Goal: Task Accomplishment & Management: Manage account settings

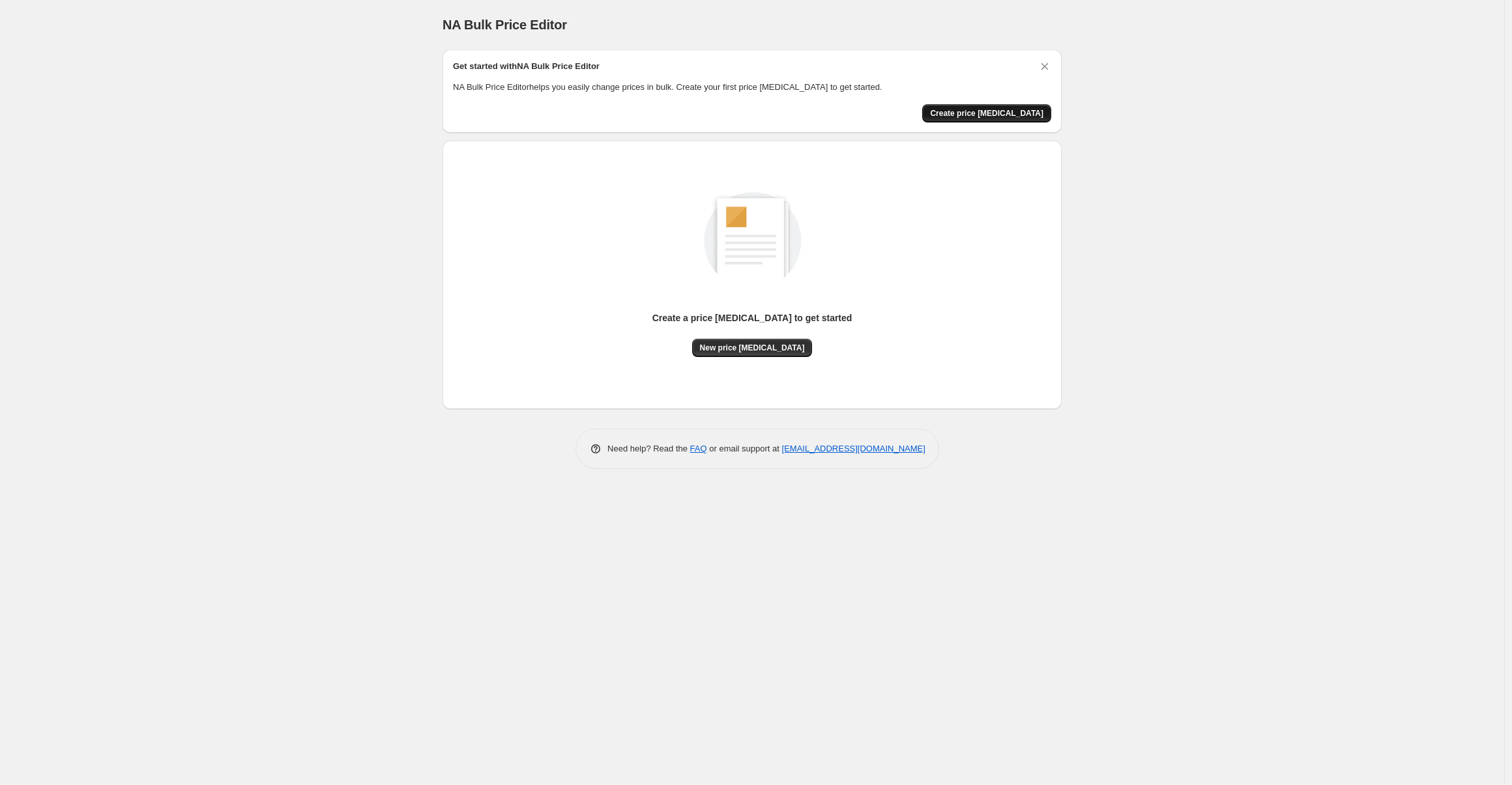
click at [952, 109] on span "Create price change job" at bounding box center [986, 113] width 114 height 11
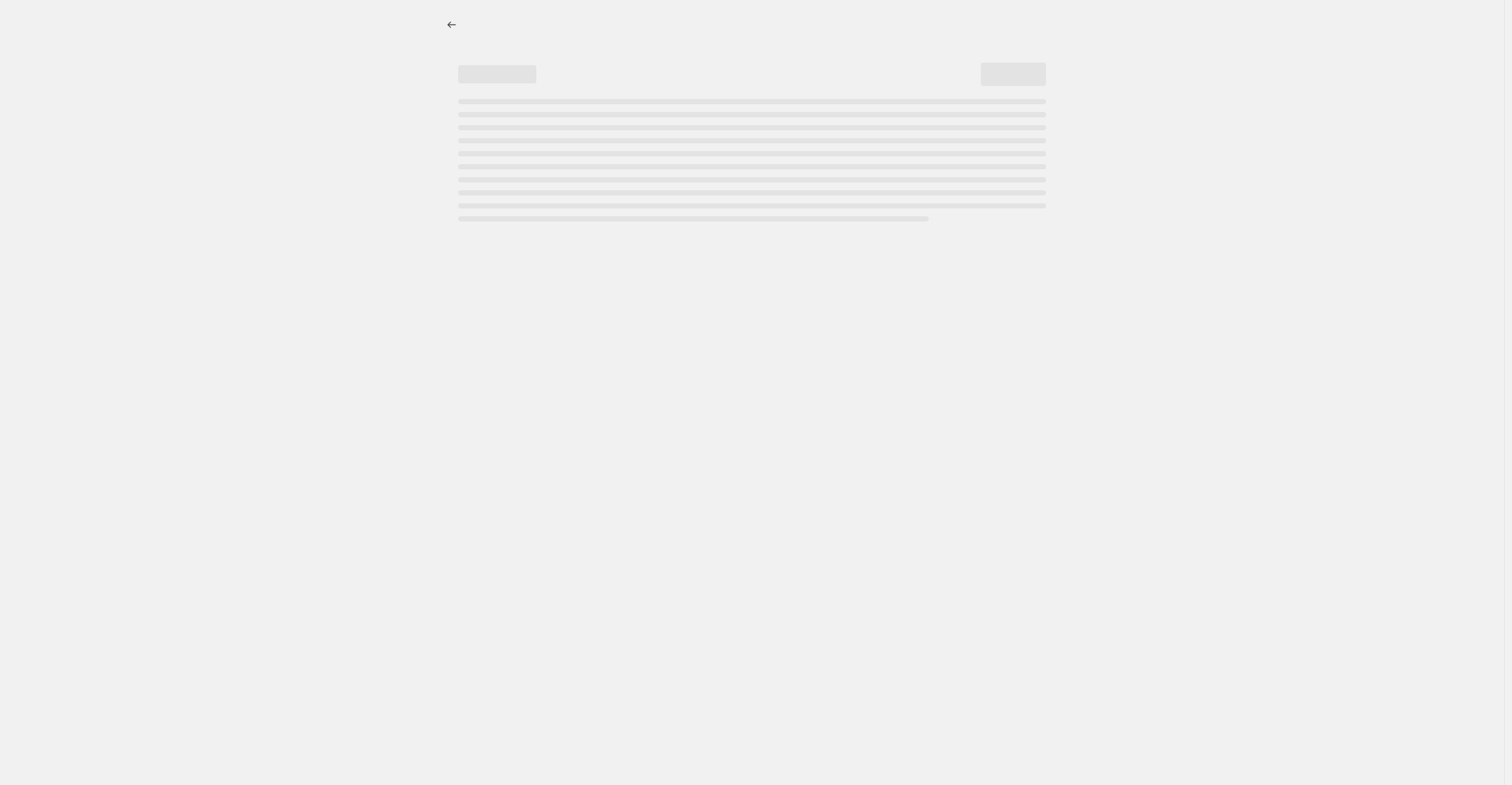
select select "percentage"
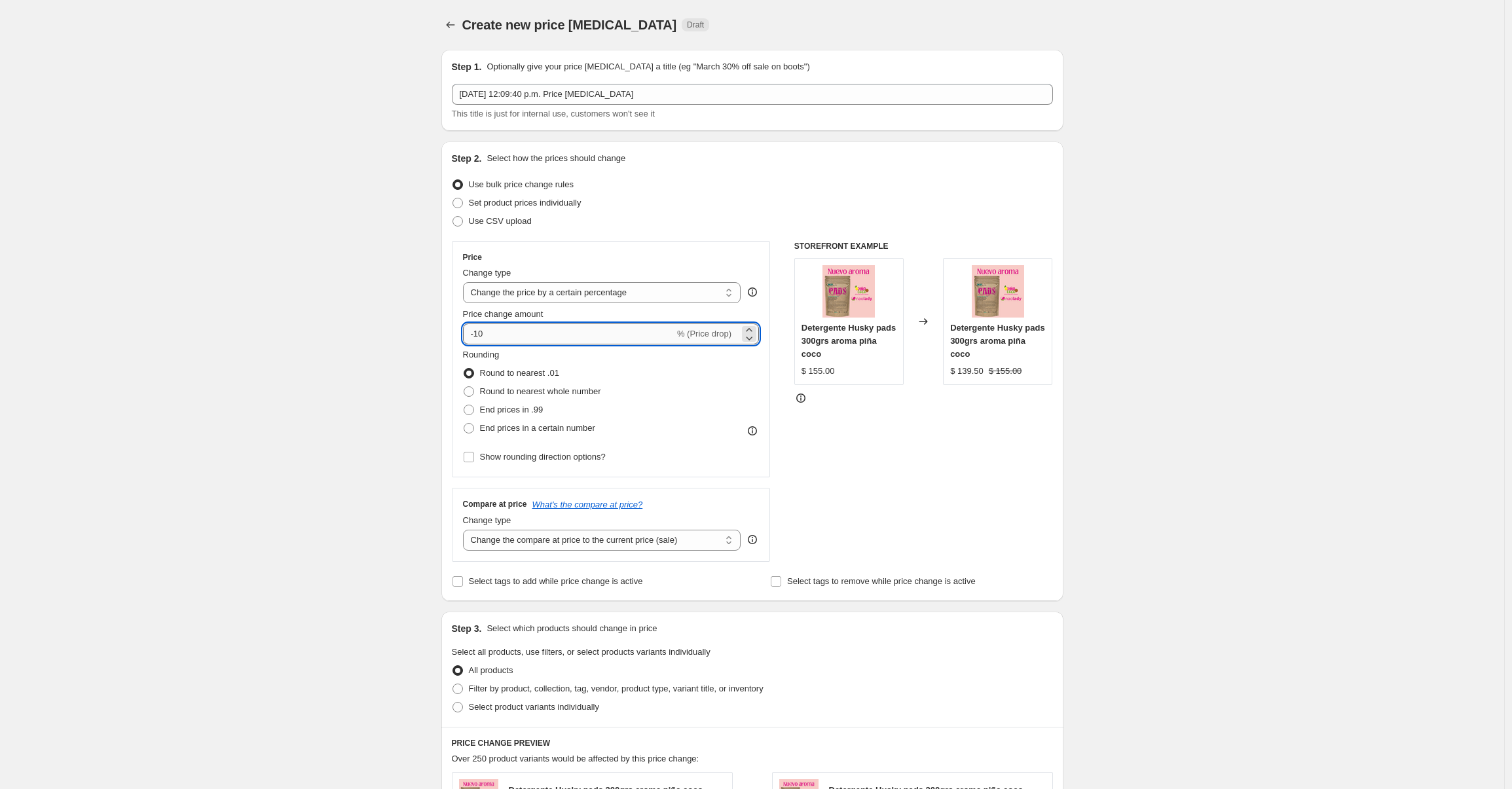
click at [521, 338] on input "-10" at bounding box center [568, 333] width 212 height 21
type input "-1"
type input "-20"
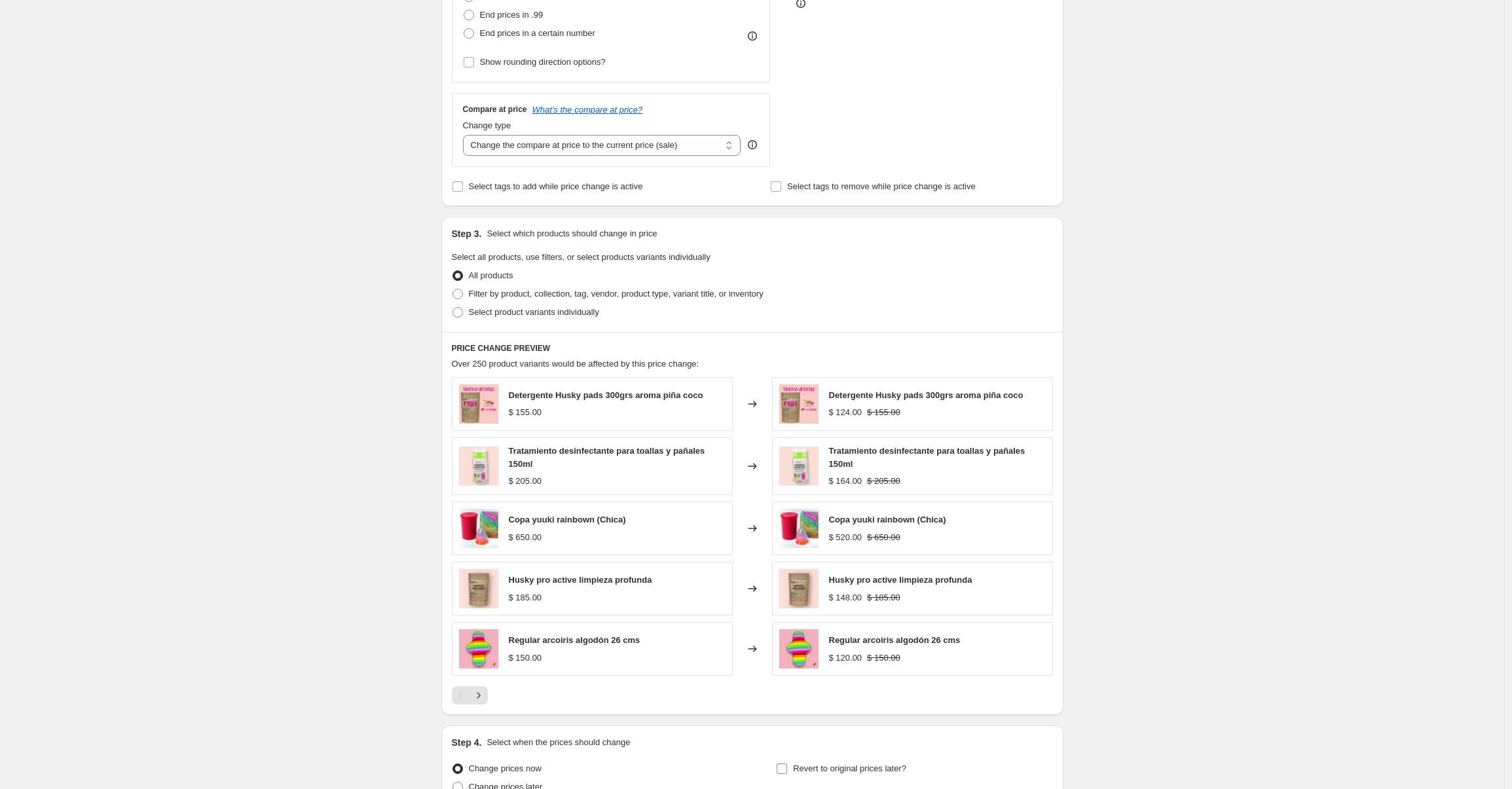
scroll to position [524, 0]
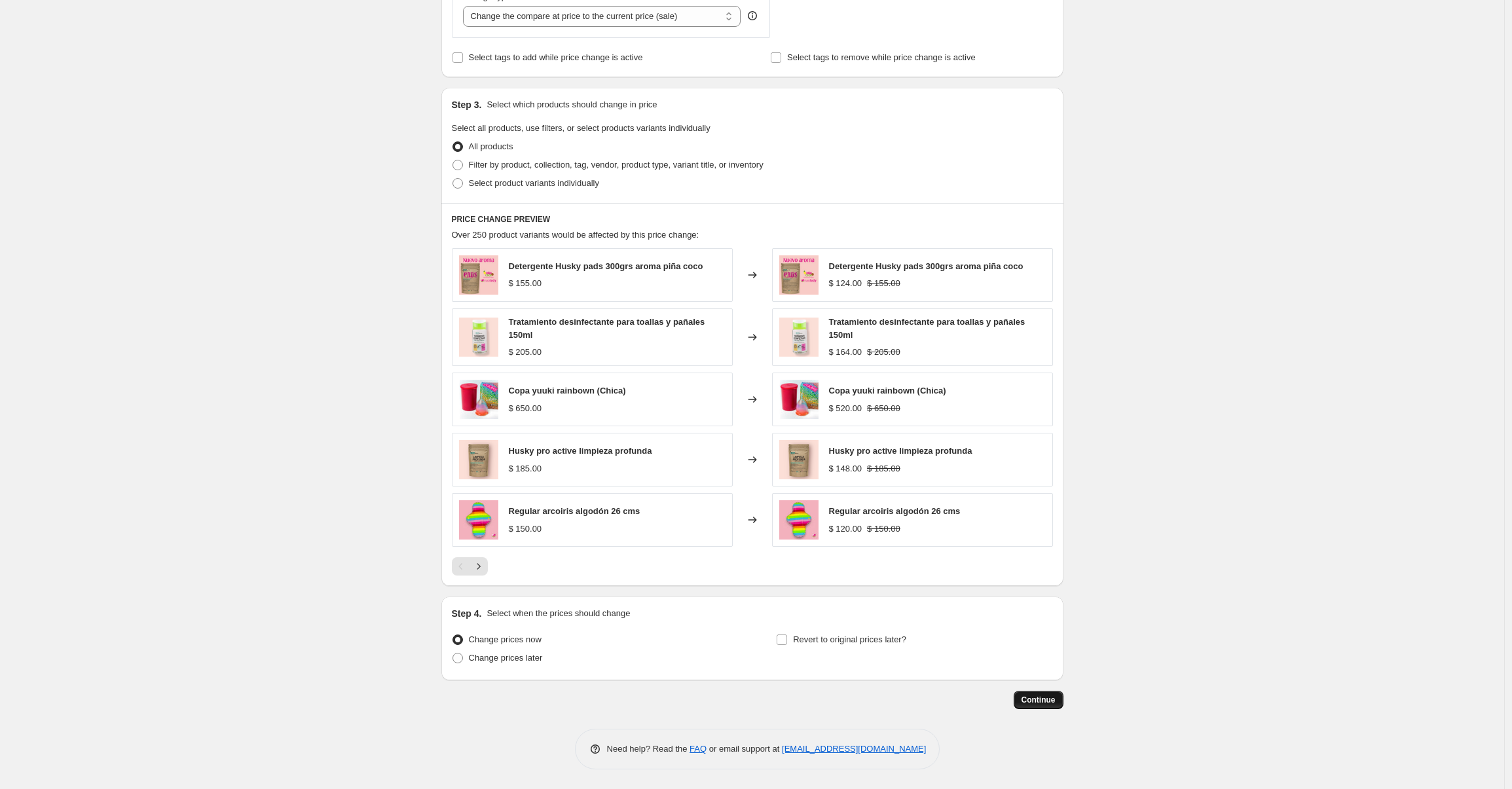
click at [1041, 702] on span "Continue" at bounding box center [1039, 700] width 34 height 11
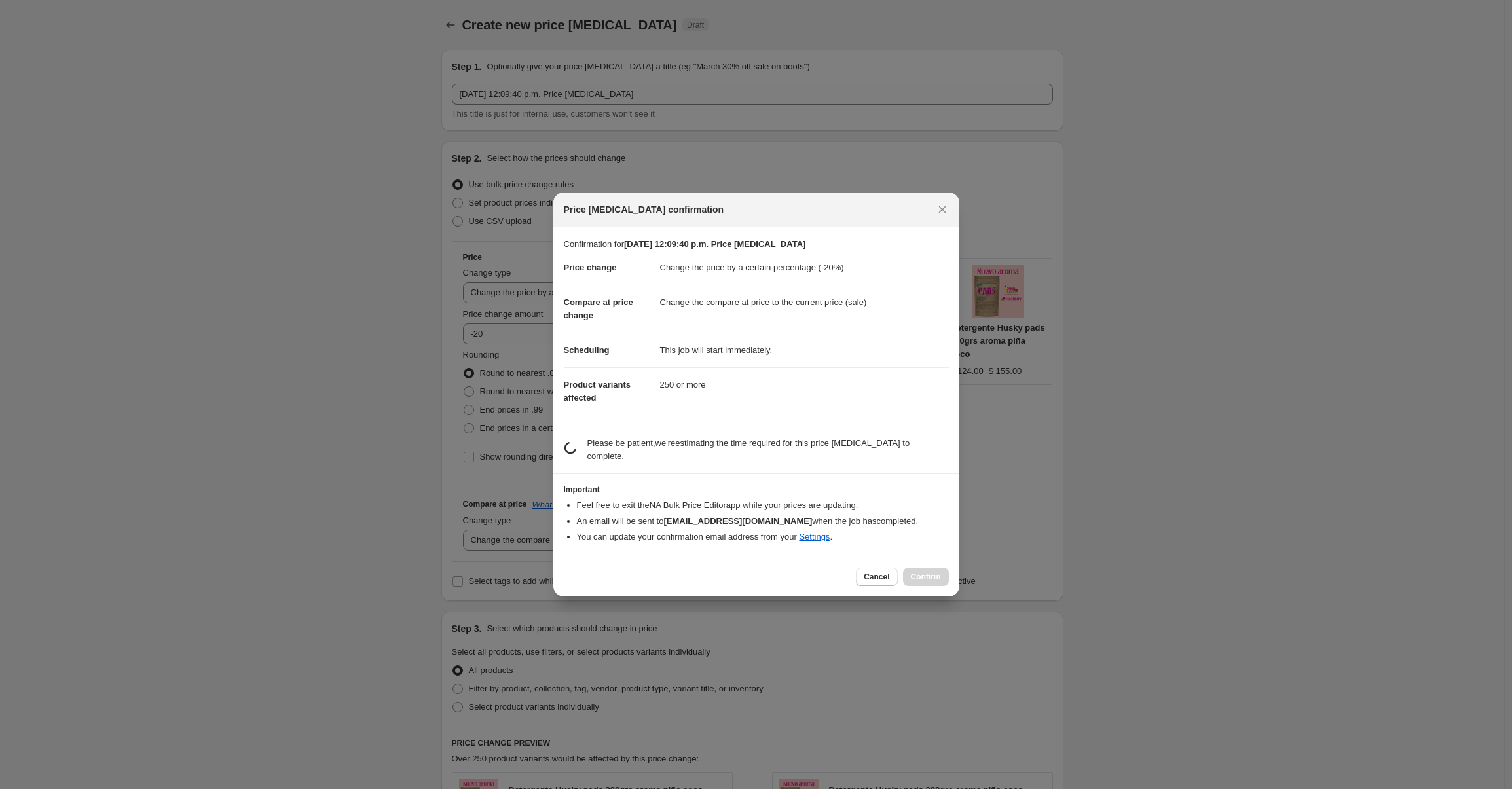
scroll to position [0, 0]
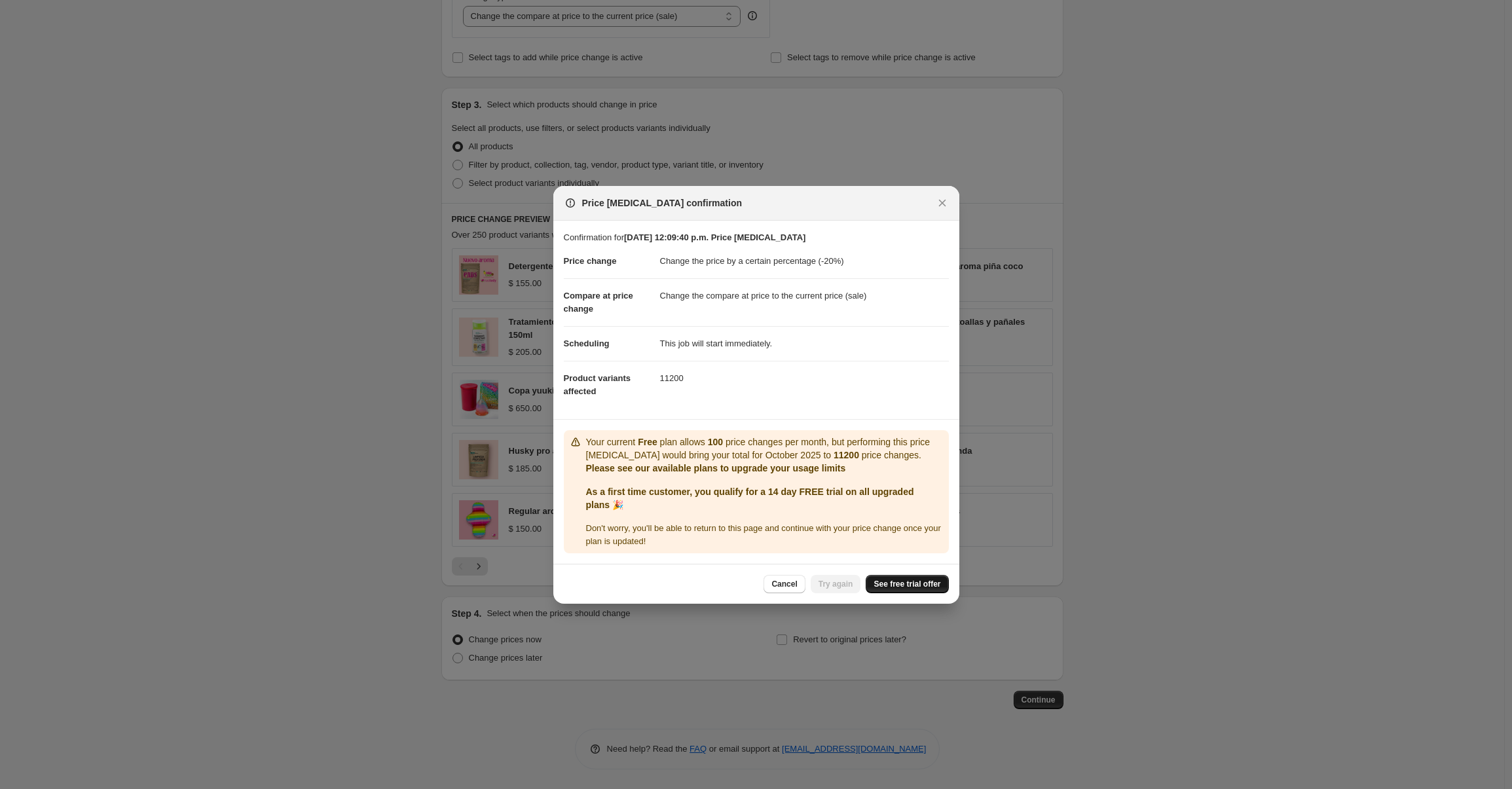
click at [882, 582] on span "See free trial offer" at bounding box center [907, 584] width 67 height 11
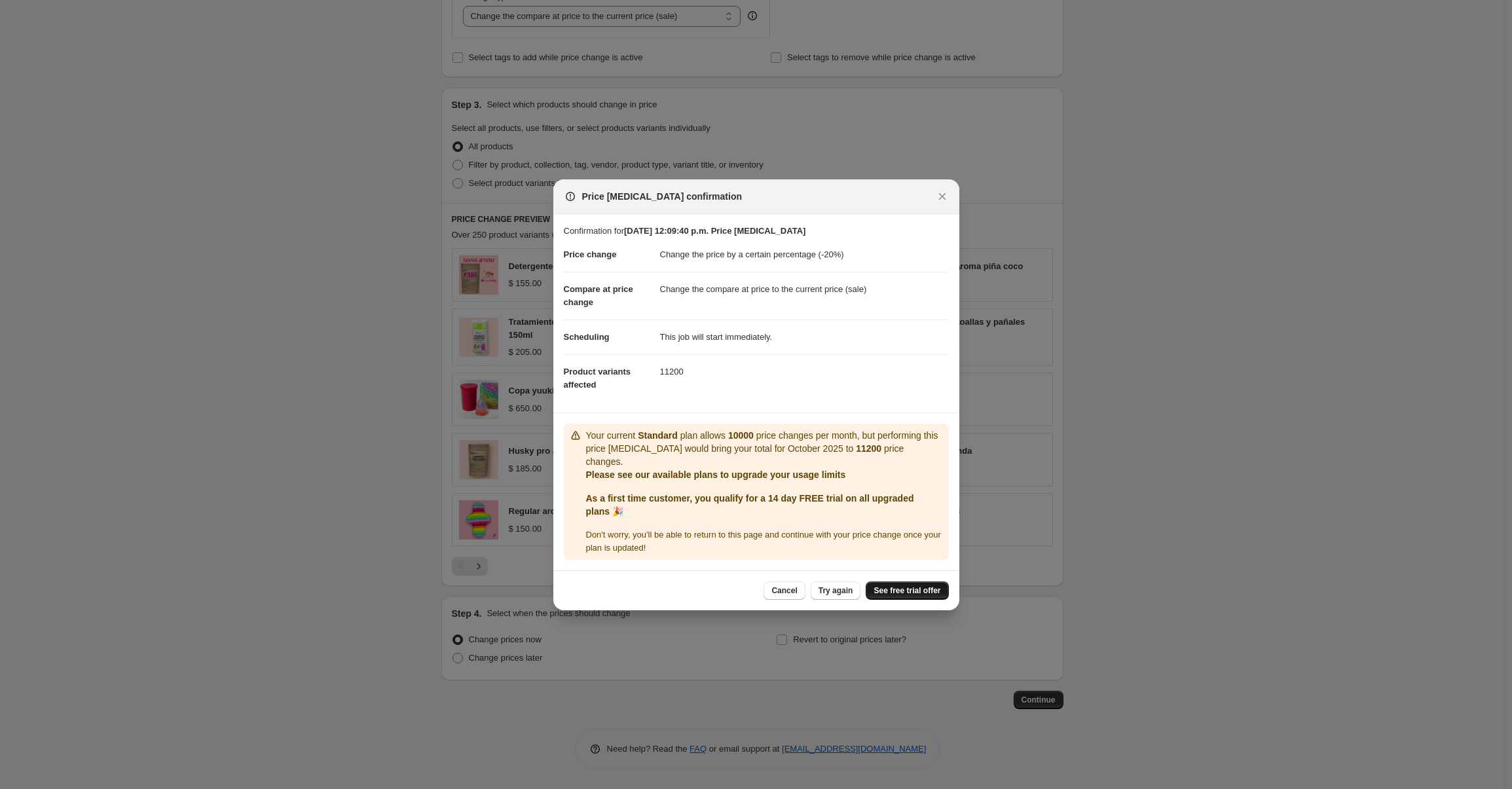
click at [879, 591] on span "See free trial offer" at bounding box center [907, 590] width 67 height 11
click at [939, 202] on icon "Close" at bounding box center [943, 197] width 13 height 13
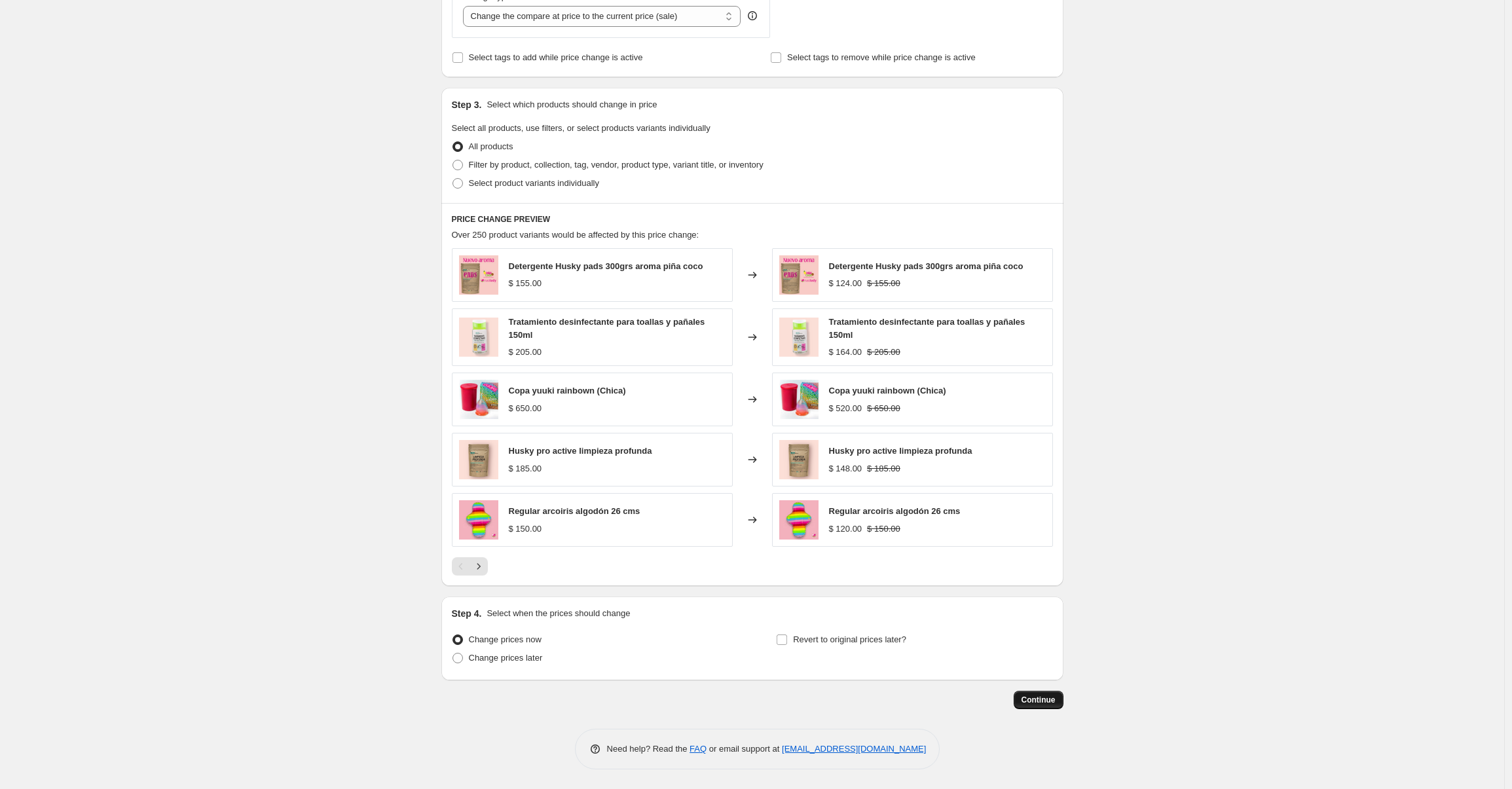
click at [1034, 698] on span "Continue" at bounding box center [1039, 700] width 34 height 11
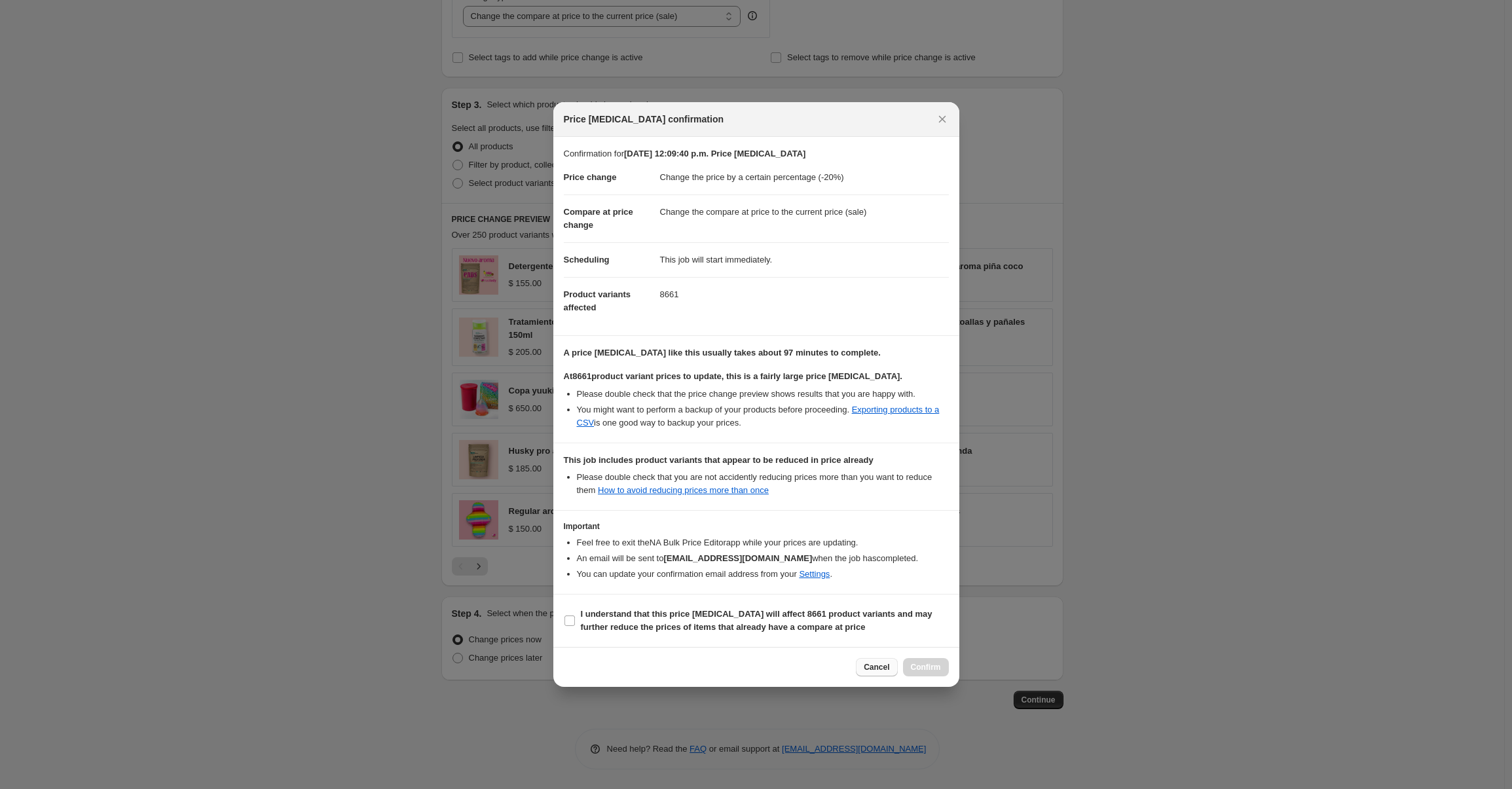
click at [873, 672] on span "Cancel" at bounding box center [876, 667] width 26 height 11
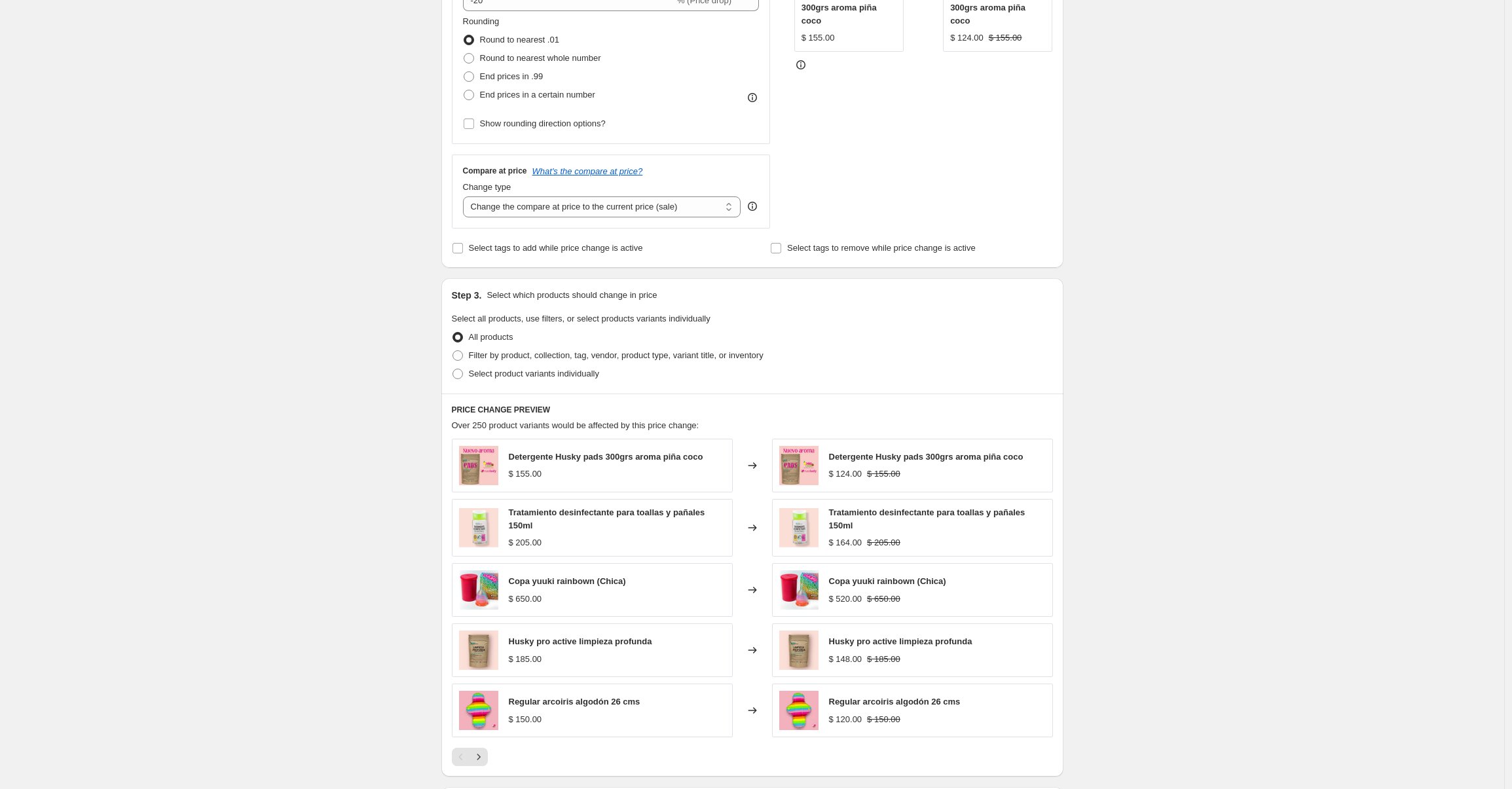
scroll to position [342, 0]
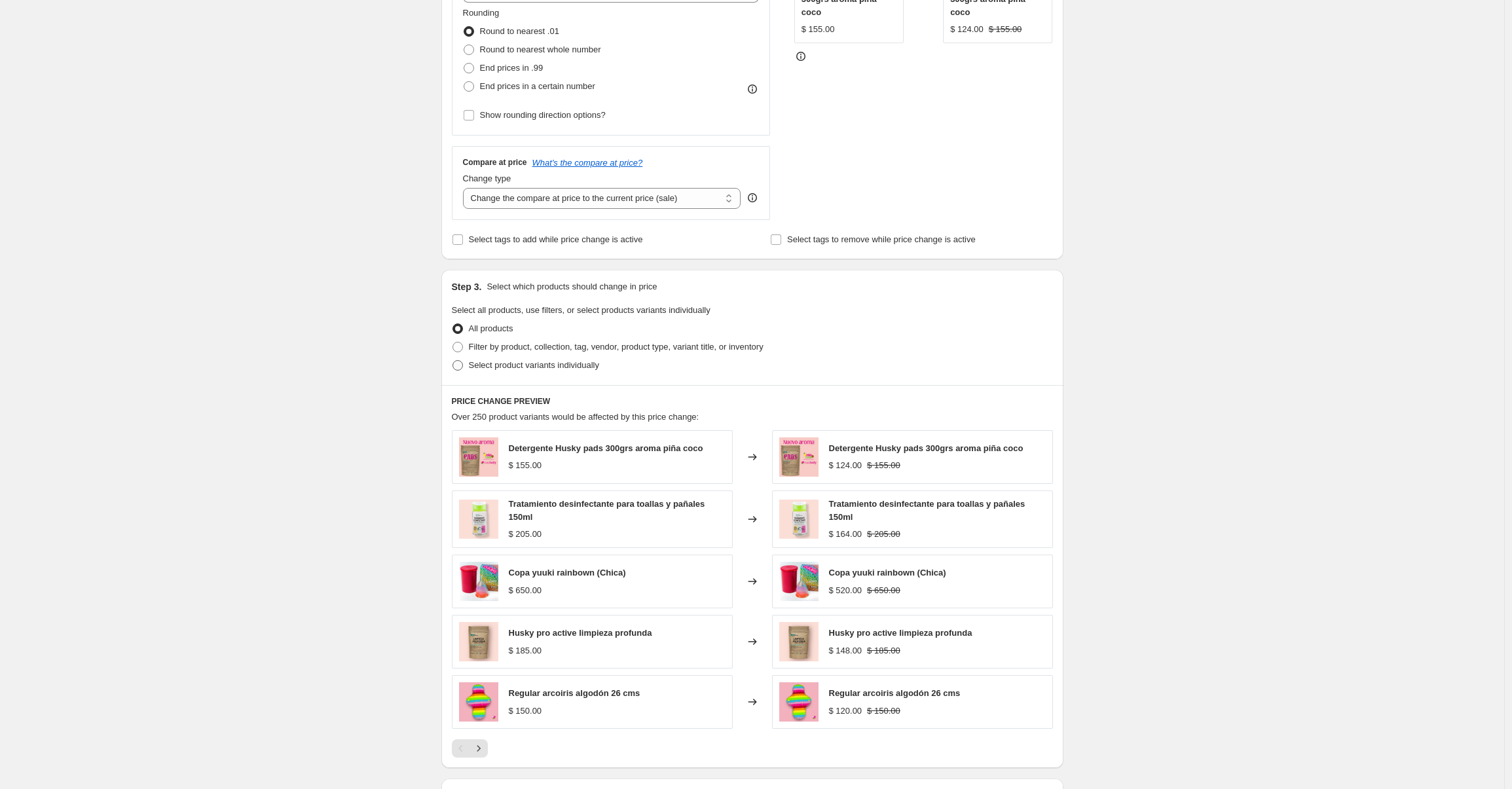
click at [462, 370] on span at bounding box center [458, 365] width 11 height 11
click at [453, 361] on input "Select product variants individually" at bounding box center [453, 360] width 1 height 1
radio input "true"
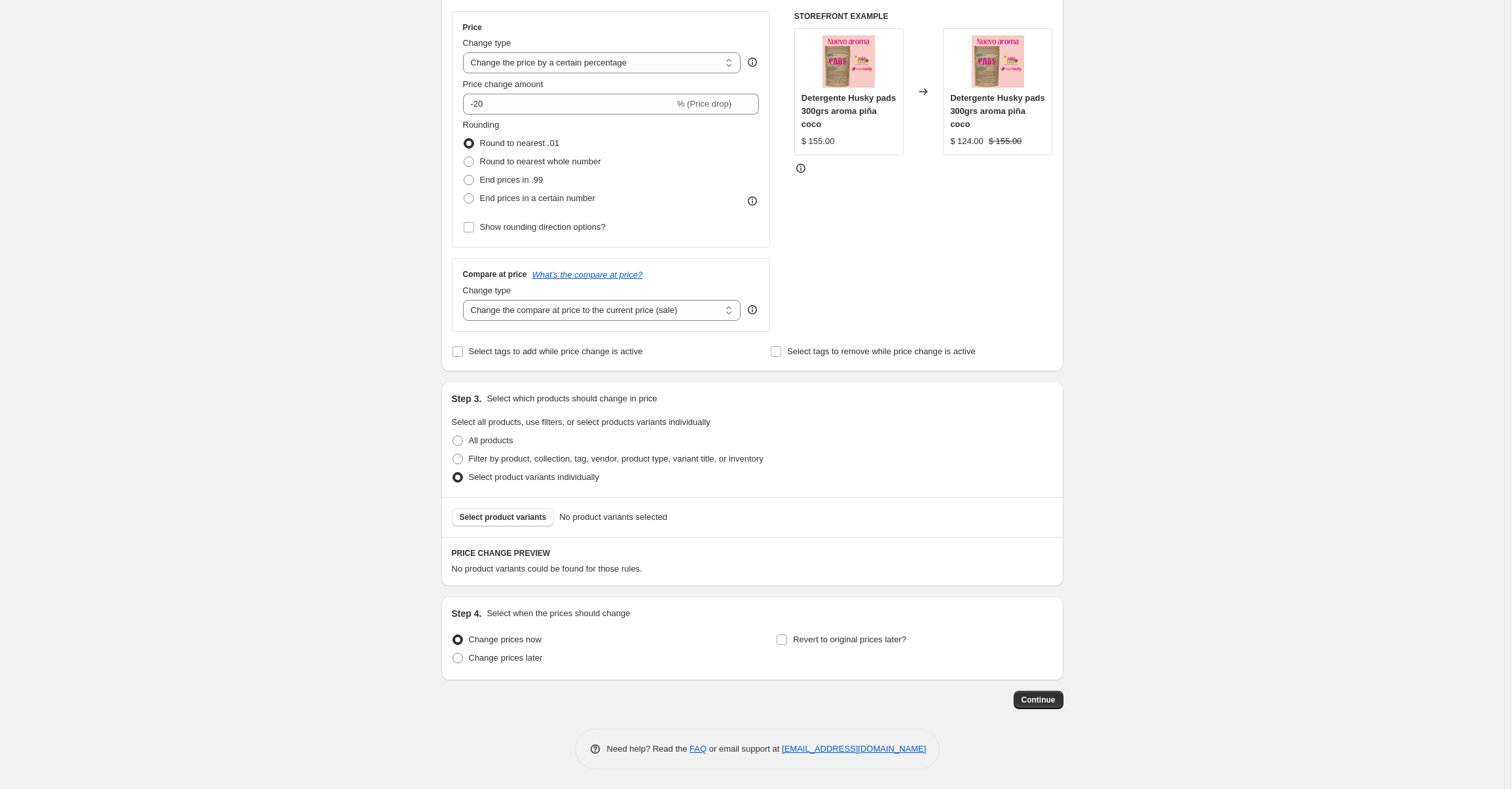
scroll to position [230, 0]
click at [462, 461] on span at bounding box center [458, 458] width 11 height 11
click at [453, 454] on input "Filter by product, collection, tag, vendor, product type, variant title, or inv…" at bounding box center [453, 453] width 1 height 1
radio input "true"
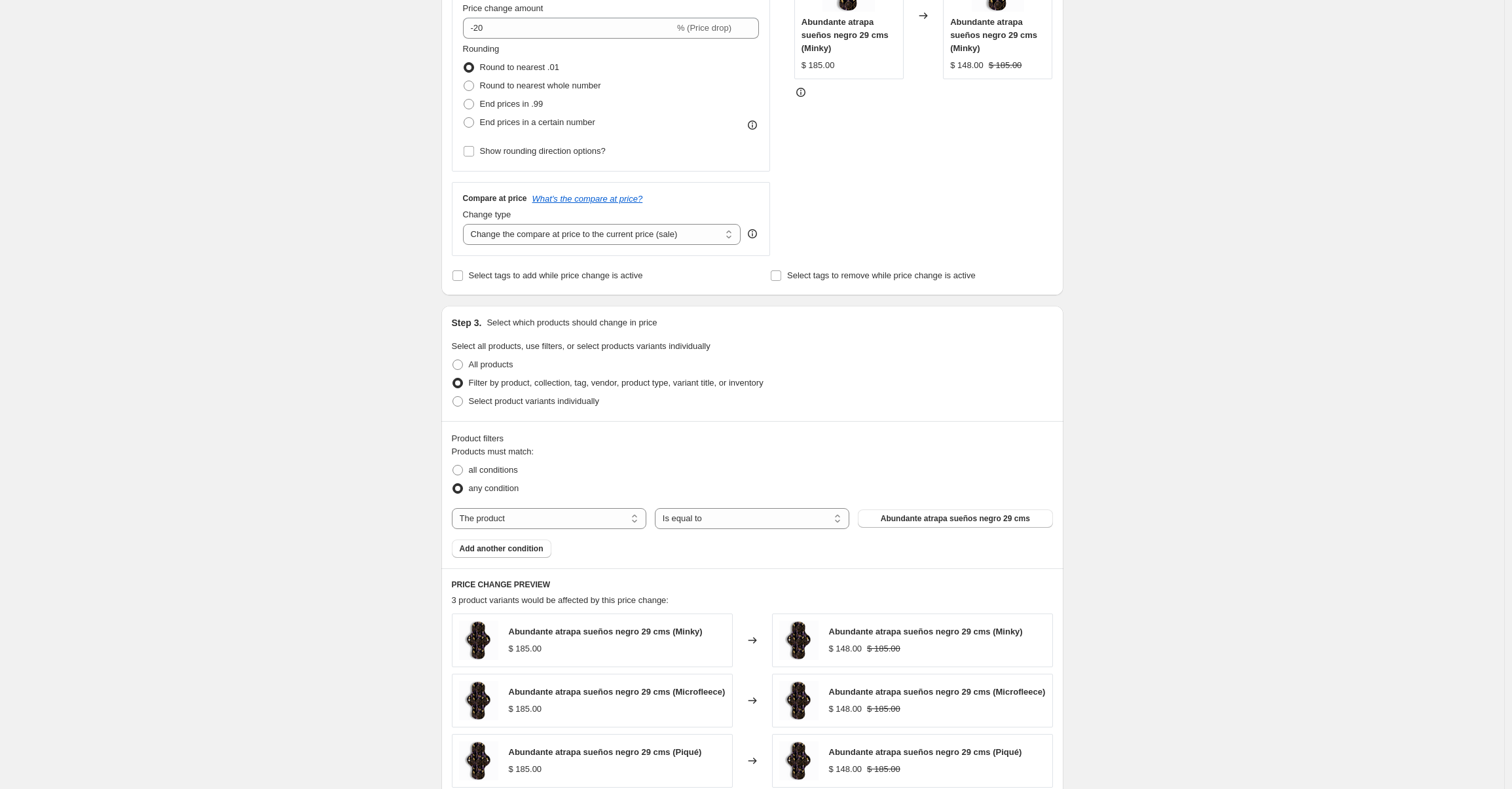
scroll to position [334, 0]
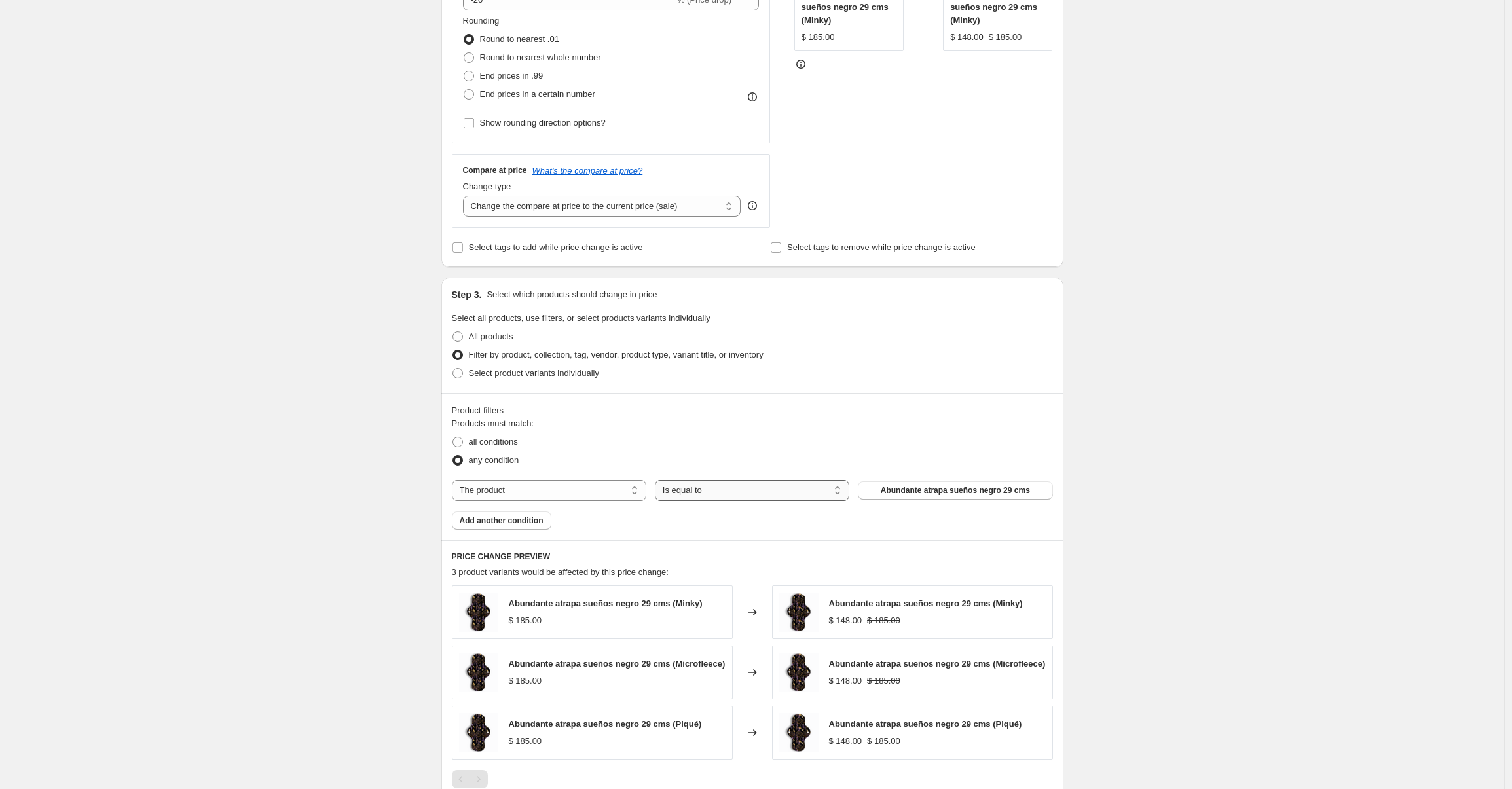
click at [761, 495] on select "Is equal to Is not equal to" at bounding box center [752, 490] width 194 height 21
click at [658, 480] on select "Is equal to Is not equal to" at bounding box center [752, 490] width 194 height 21
click at [593, 486] on select "The product The product's collection The product's tag The product's vendor The…" at bounding box center [548, 490] width 194 height 21
select select "tag"
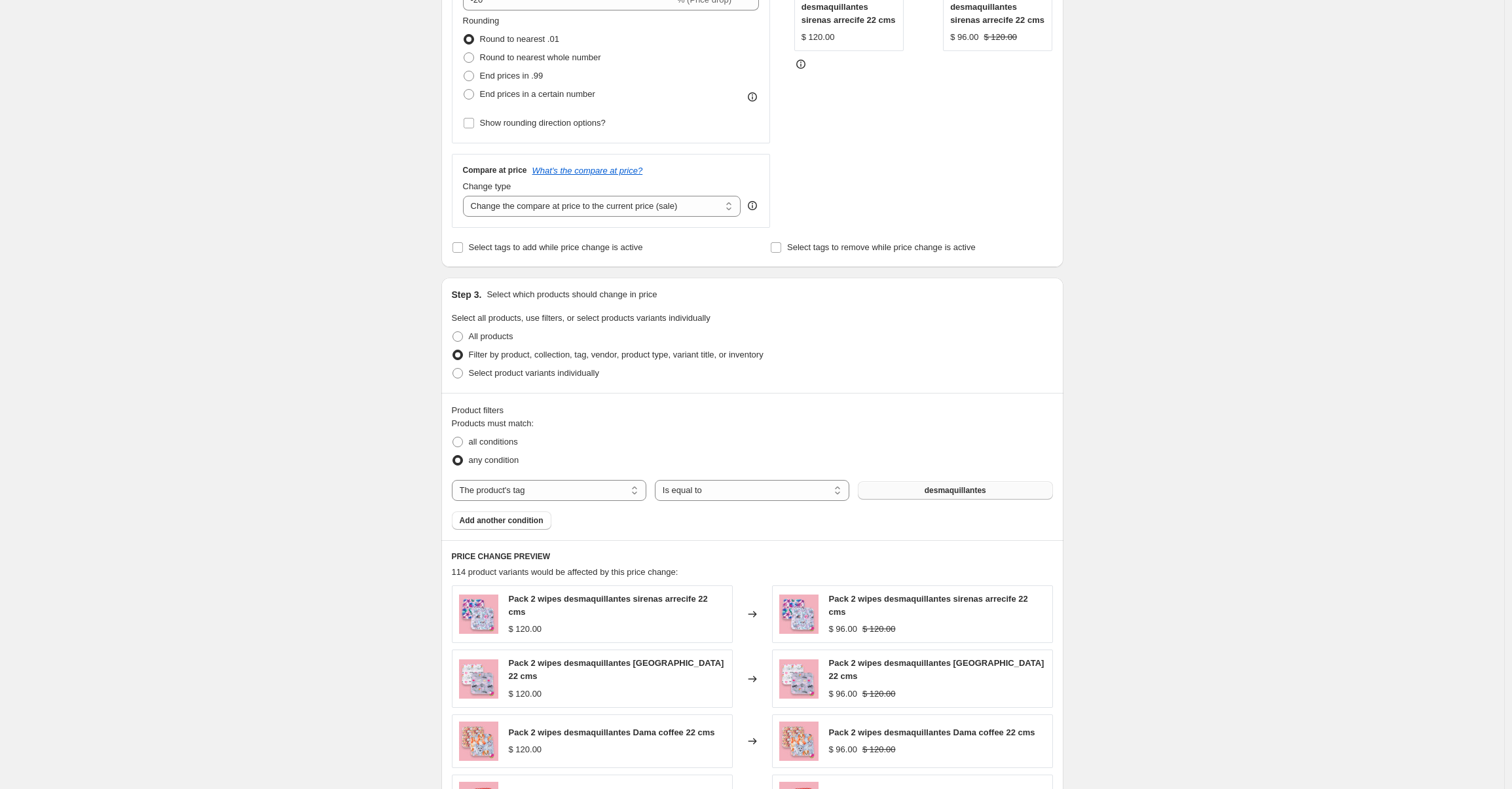
click at [924, 493] on button "desmaquillantes" at bounding box center [954, 490] width 194 height 18
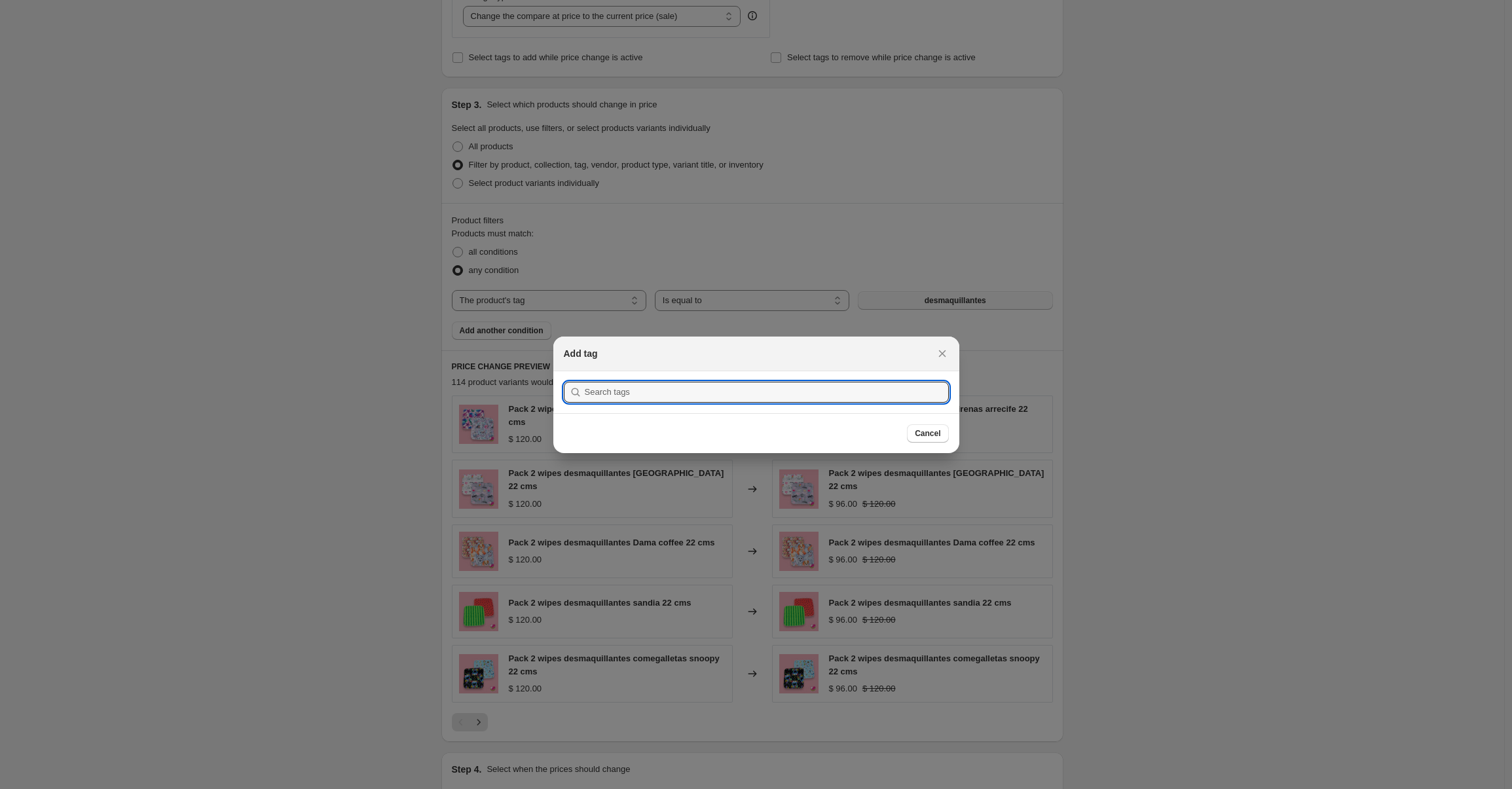
scroll to position [0, 0]
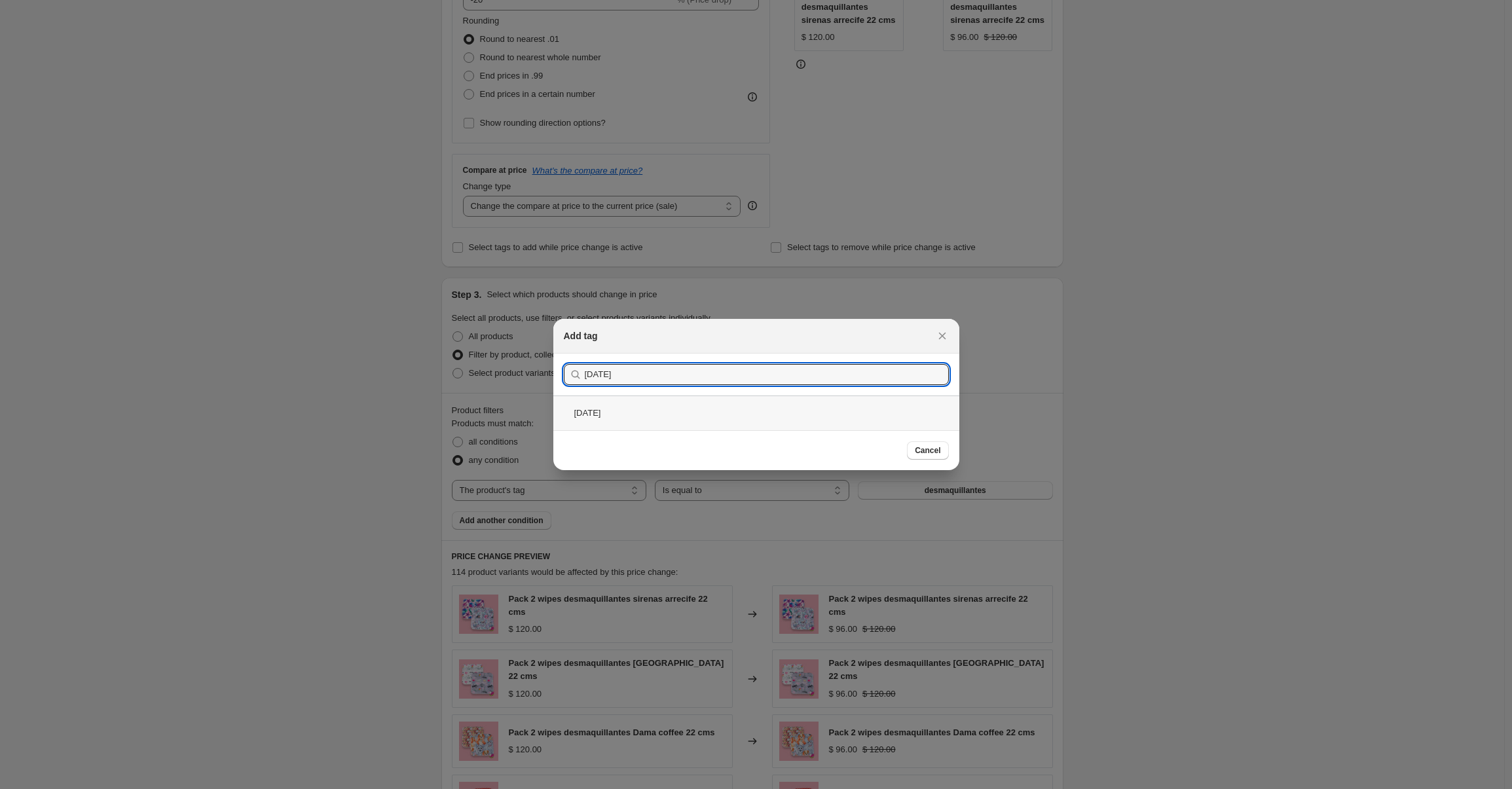
type input "halloween"
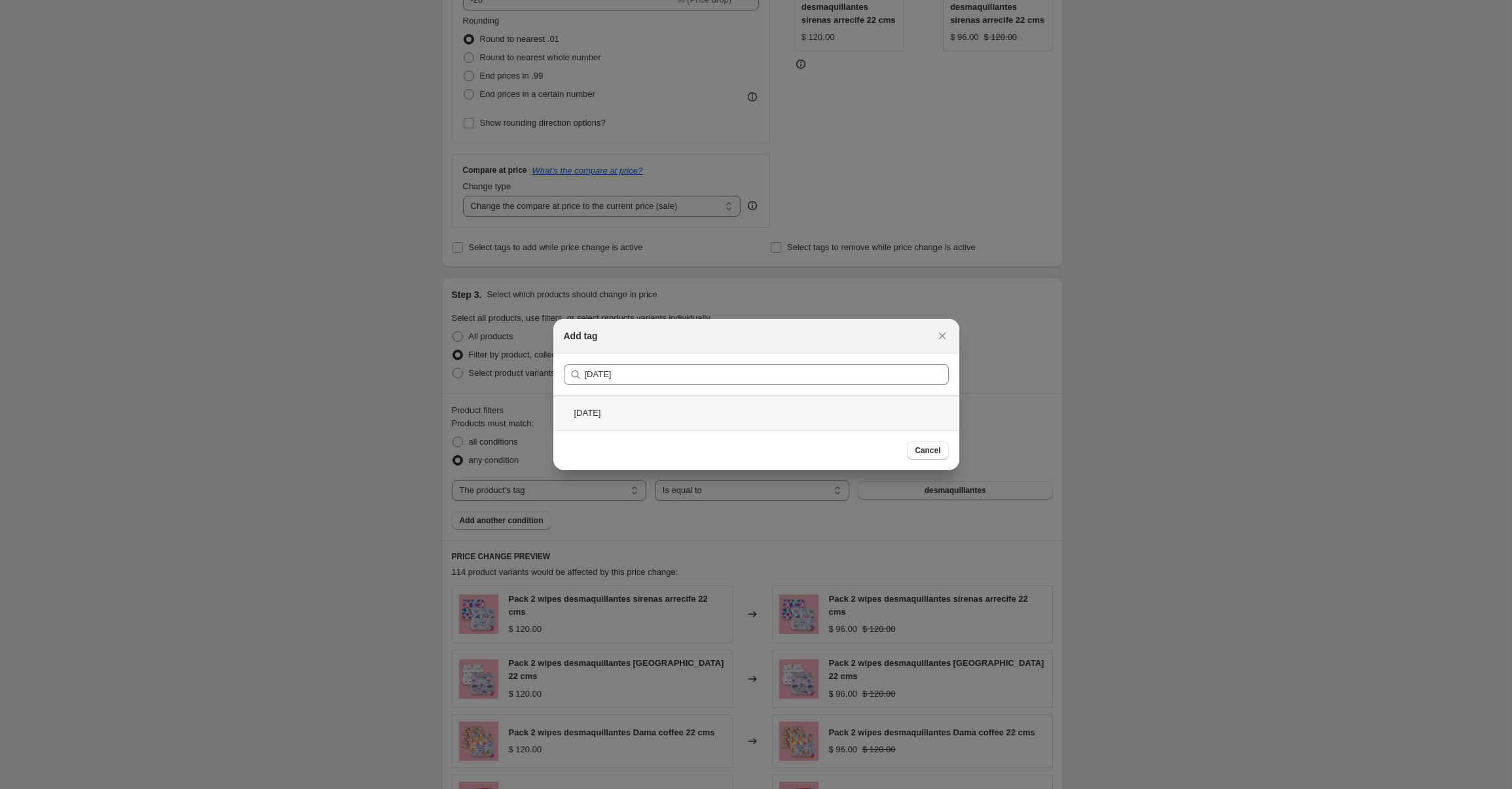
click at [617, 411] on div "halloween" at bounding box center [756, 413] width 406 height 35
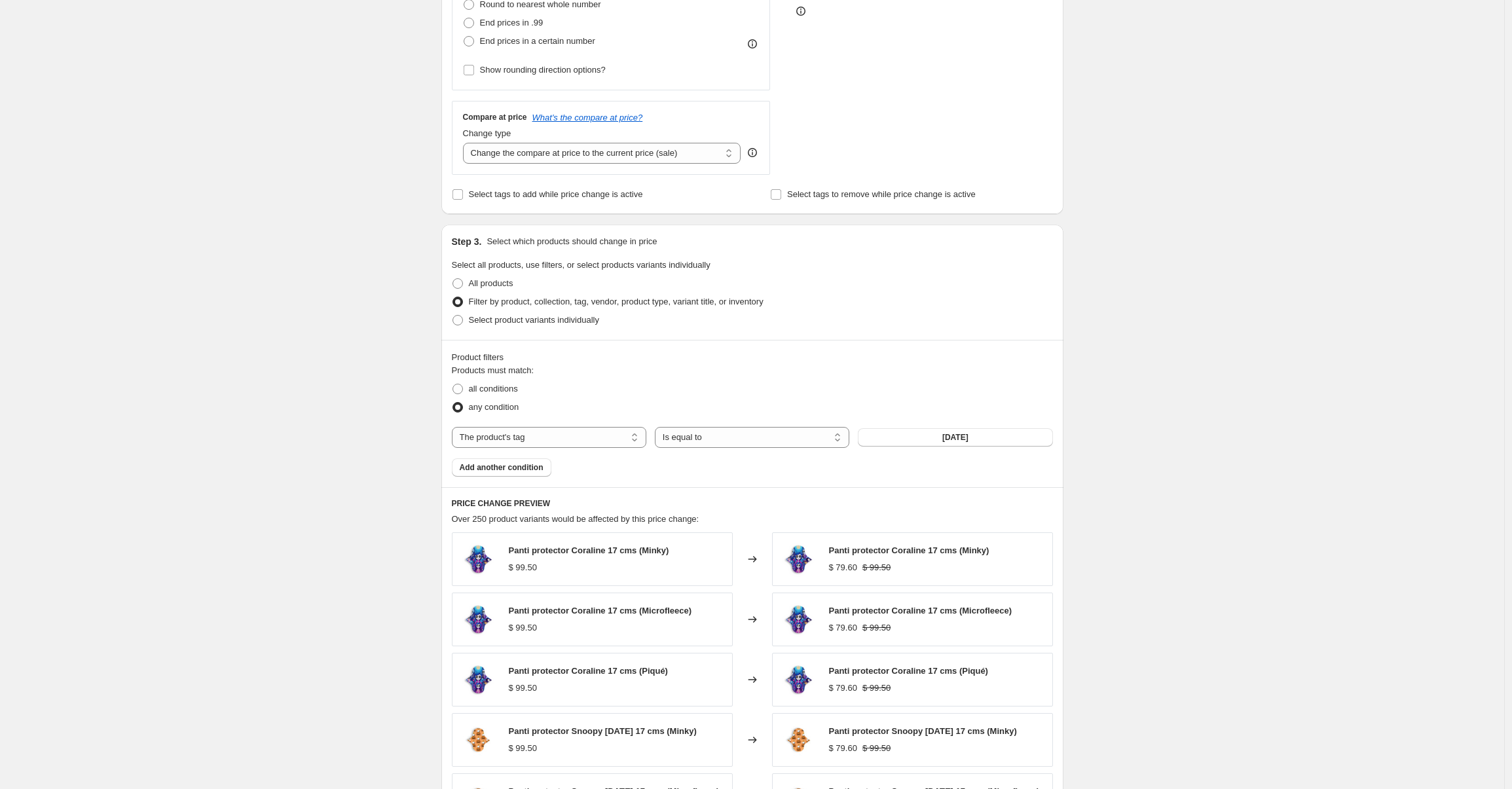
scroll to position [581, 0]
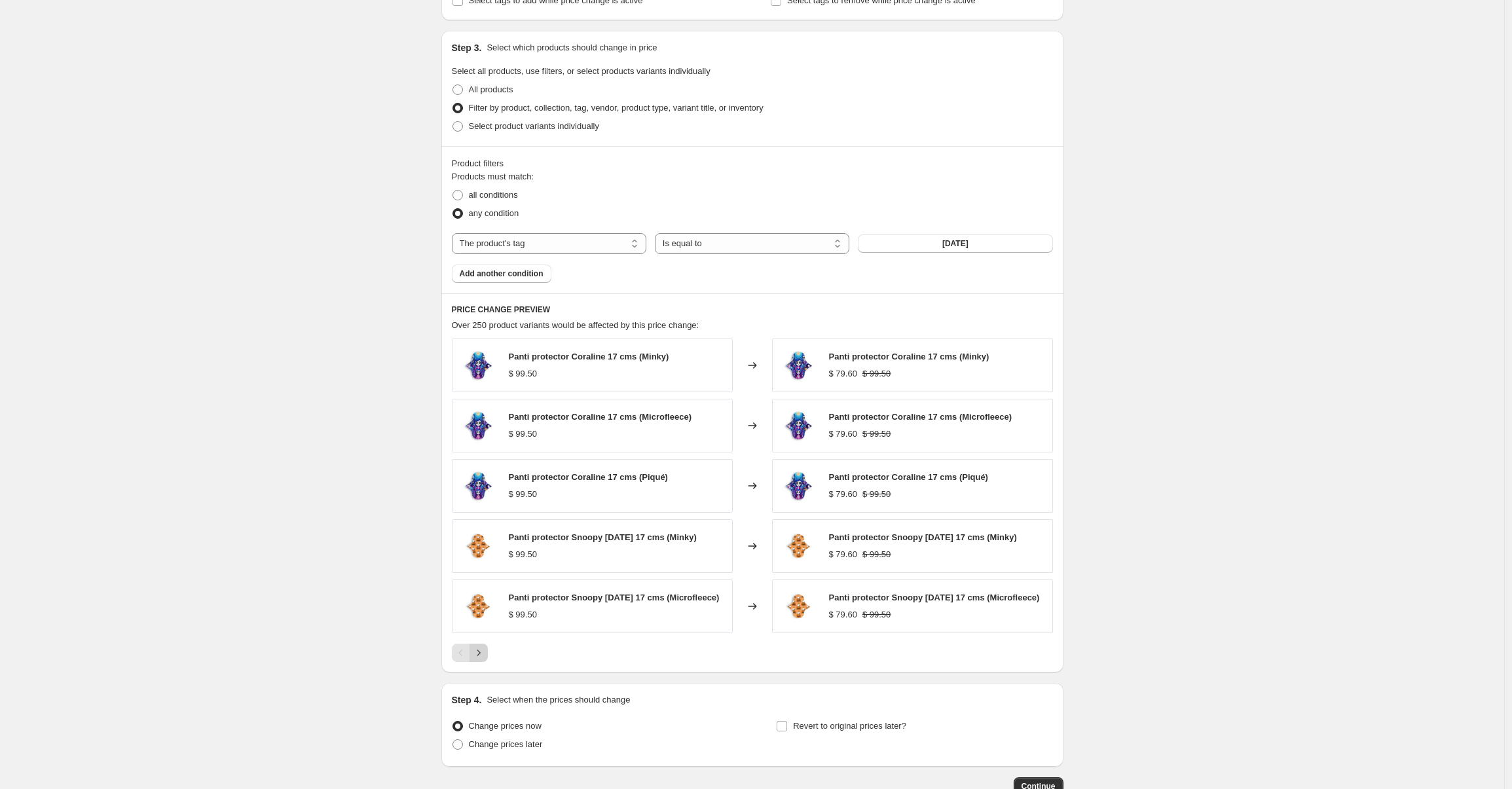
click at [485, 658] on icon "Next" at bounding box center [478, 652] width 13 height 13
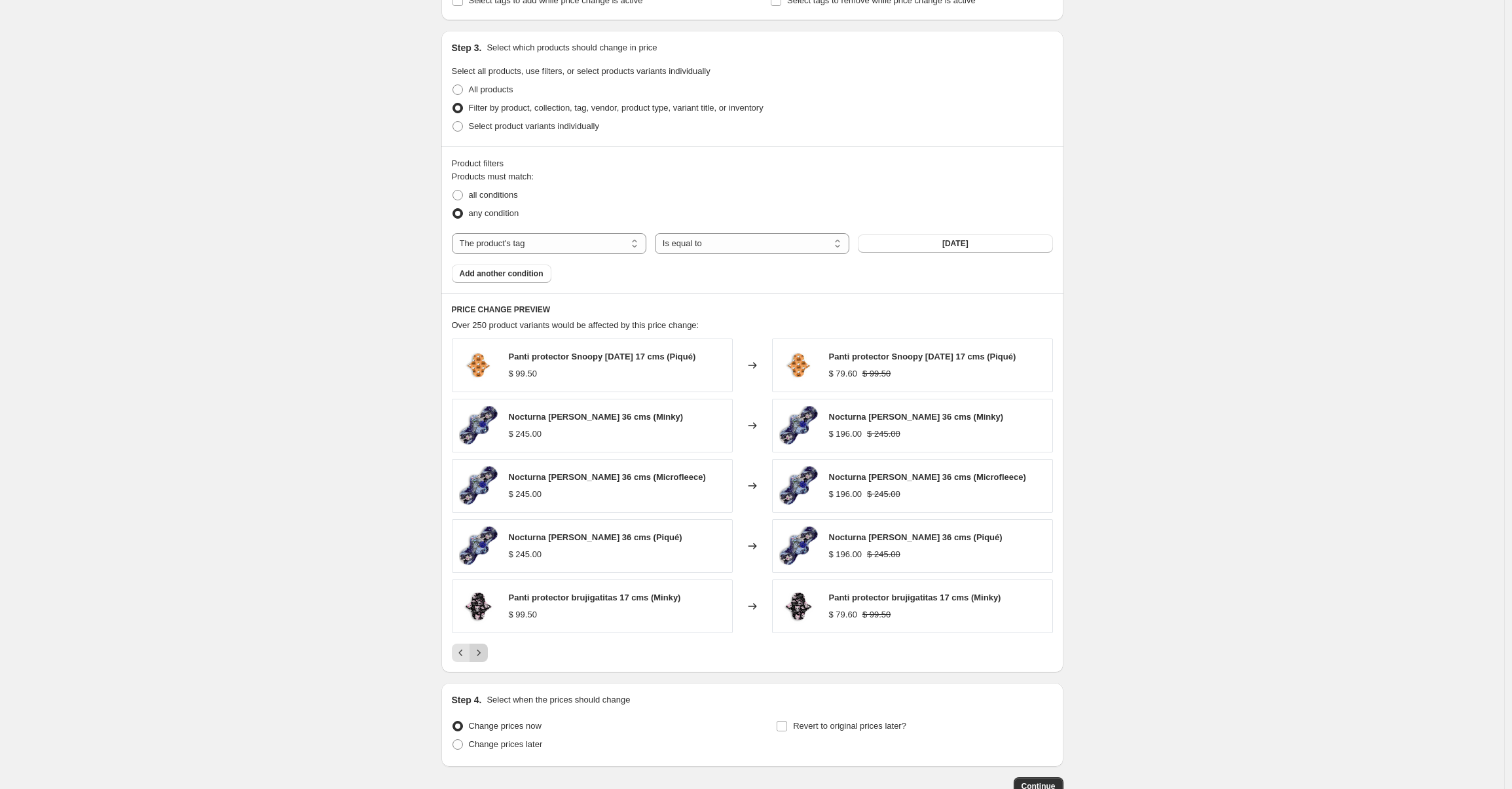
click at [485, 658] on icon "Next" at bounding box center [478, 652] width 13 height 13
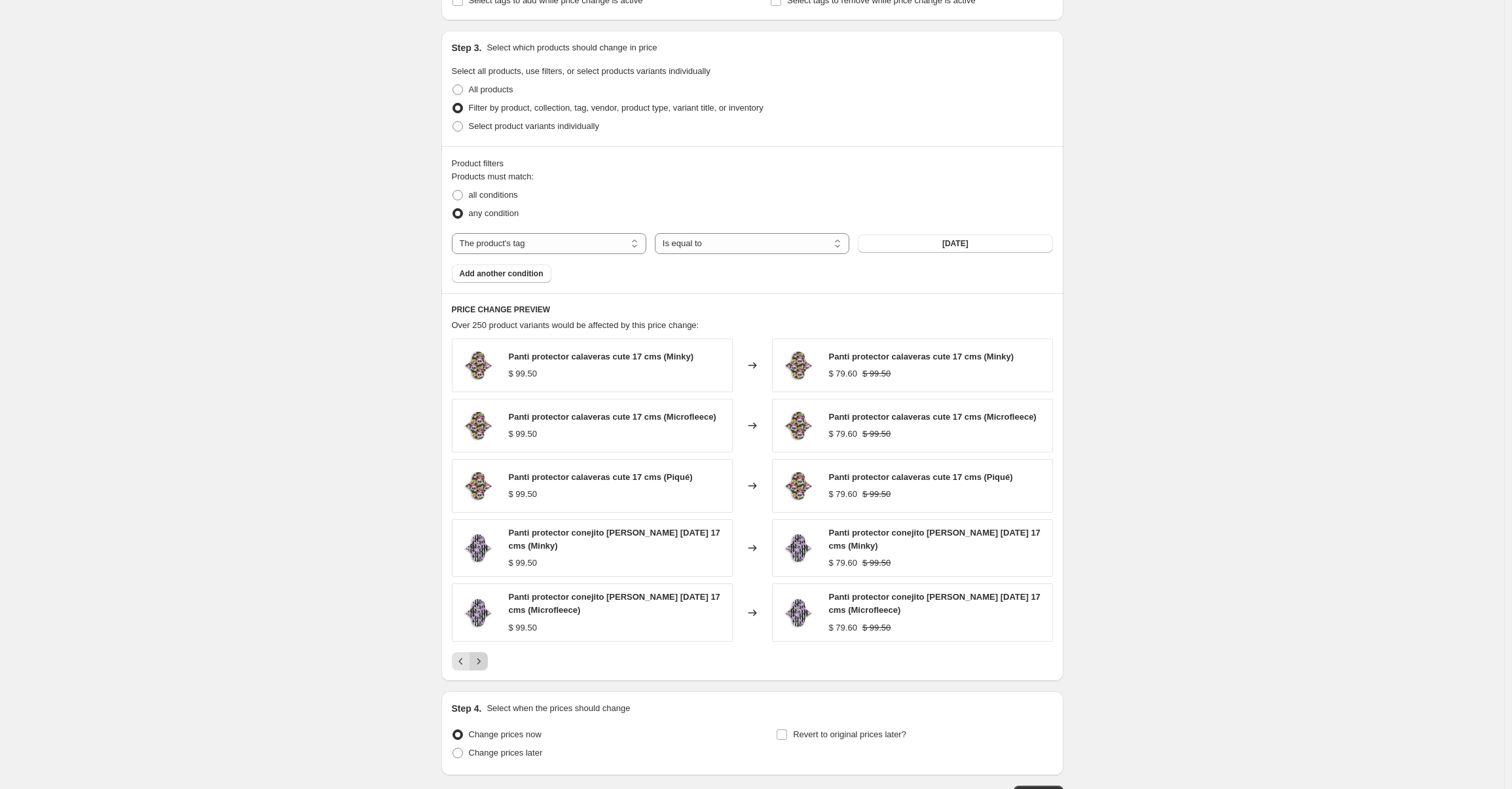
click at [485, 657] on icon "Next" at bounding box center [478, 662] width 13 height 13
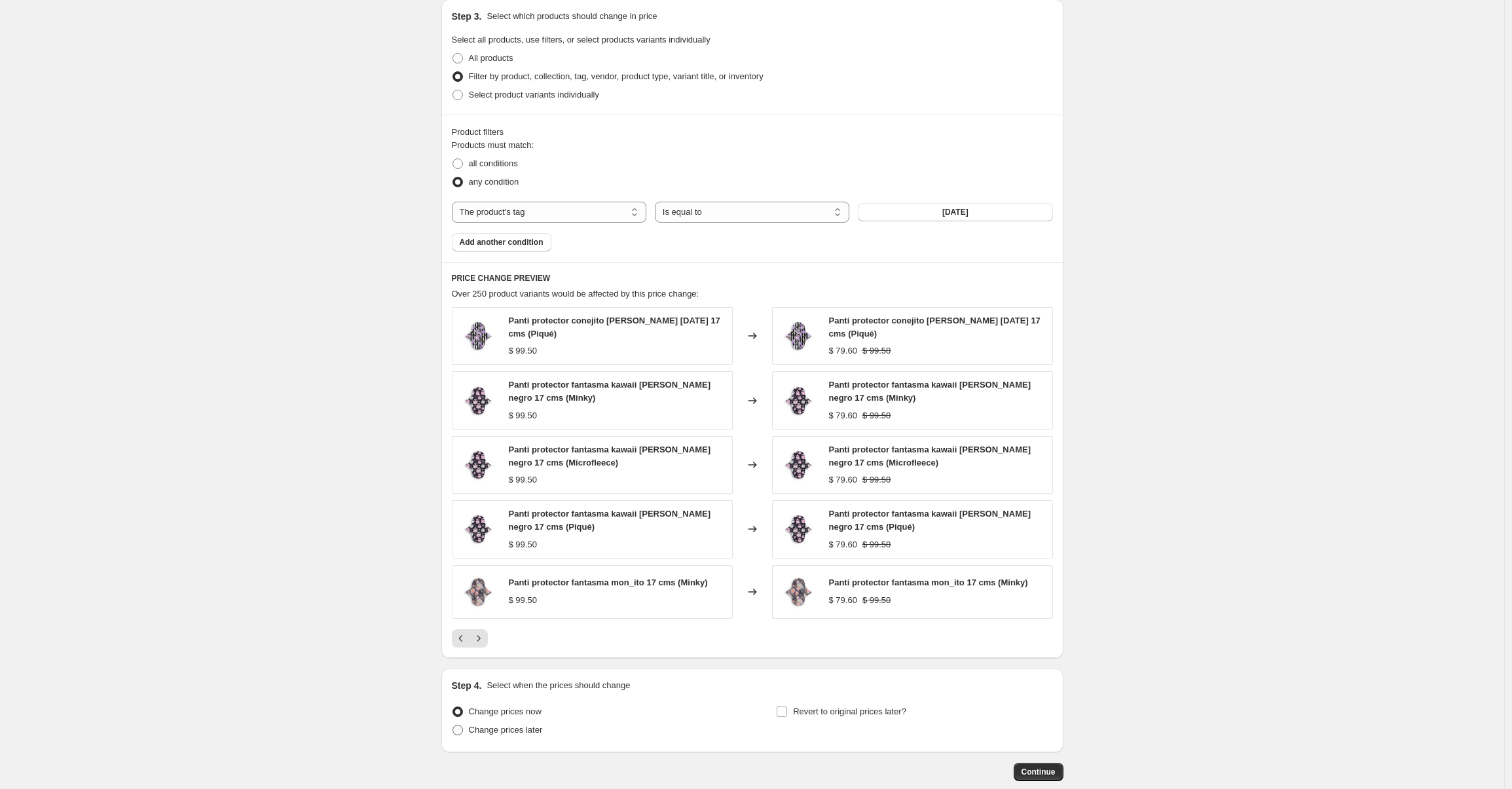
scroll to position [684, 0]
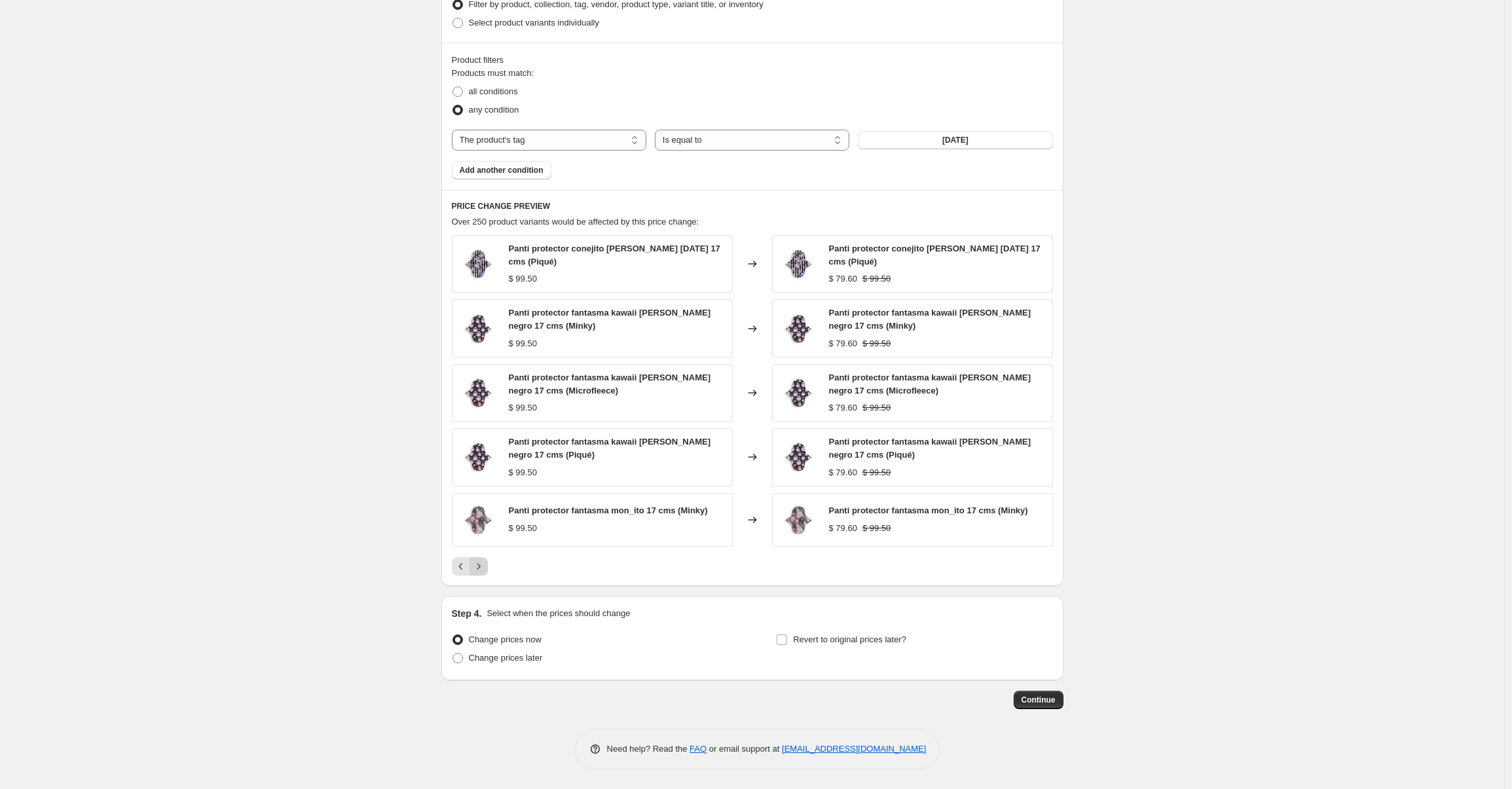
click at [485, 566] on icon "Next" at bounding box center [478, 567] width 13 height 13
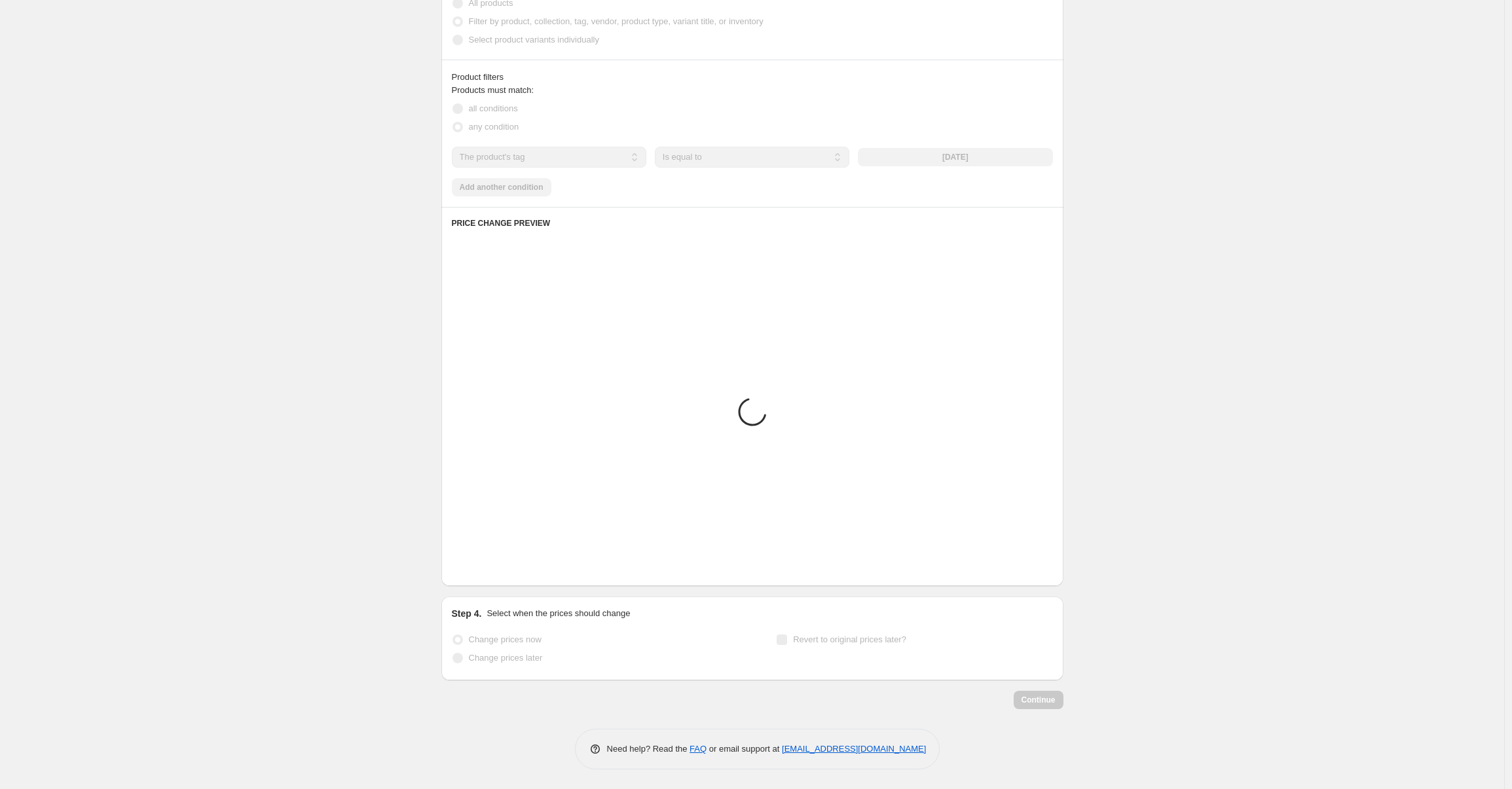
scroll to position [671, 0]
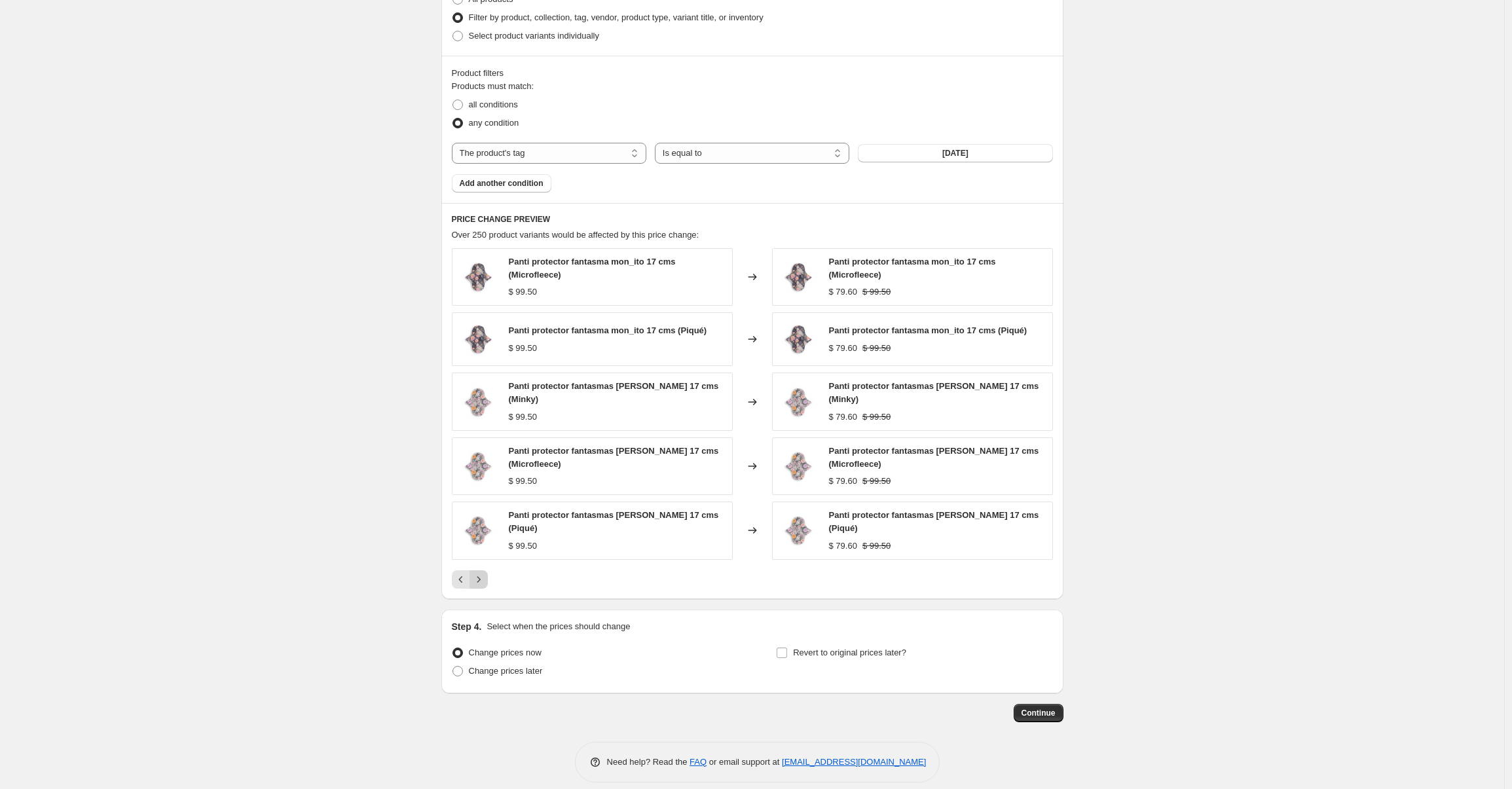
click at [485, 572] on icon "Next" at bounding box center [478, 579] width 13 height 13
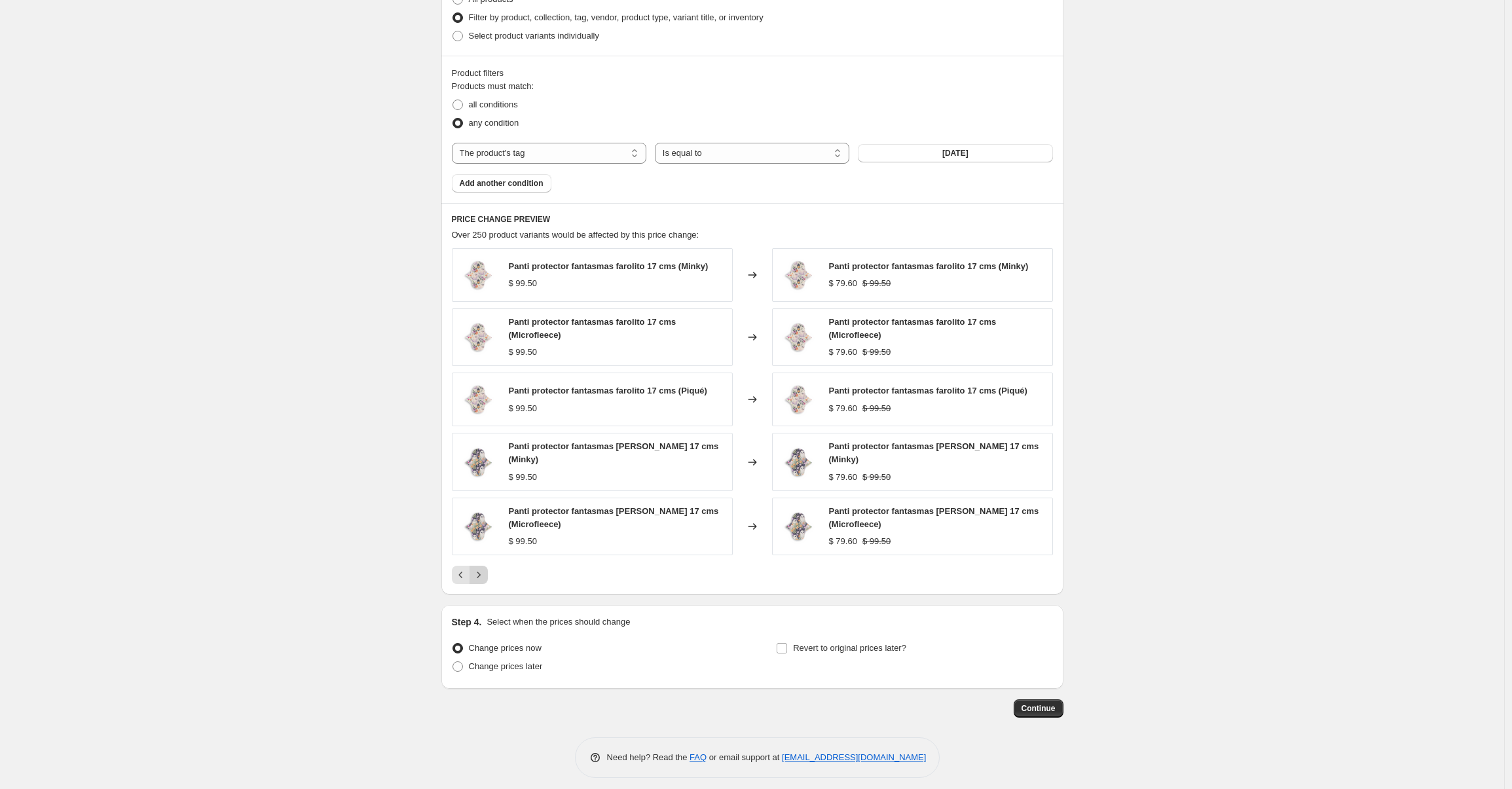
click at [485, 568] on icon "Next" at bounding box center [478, 575] width 13 height 13
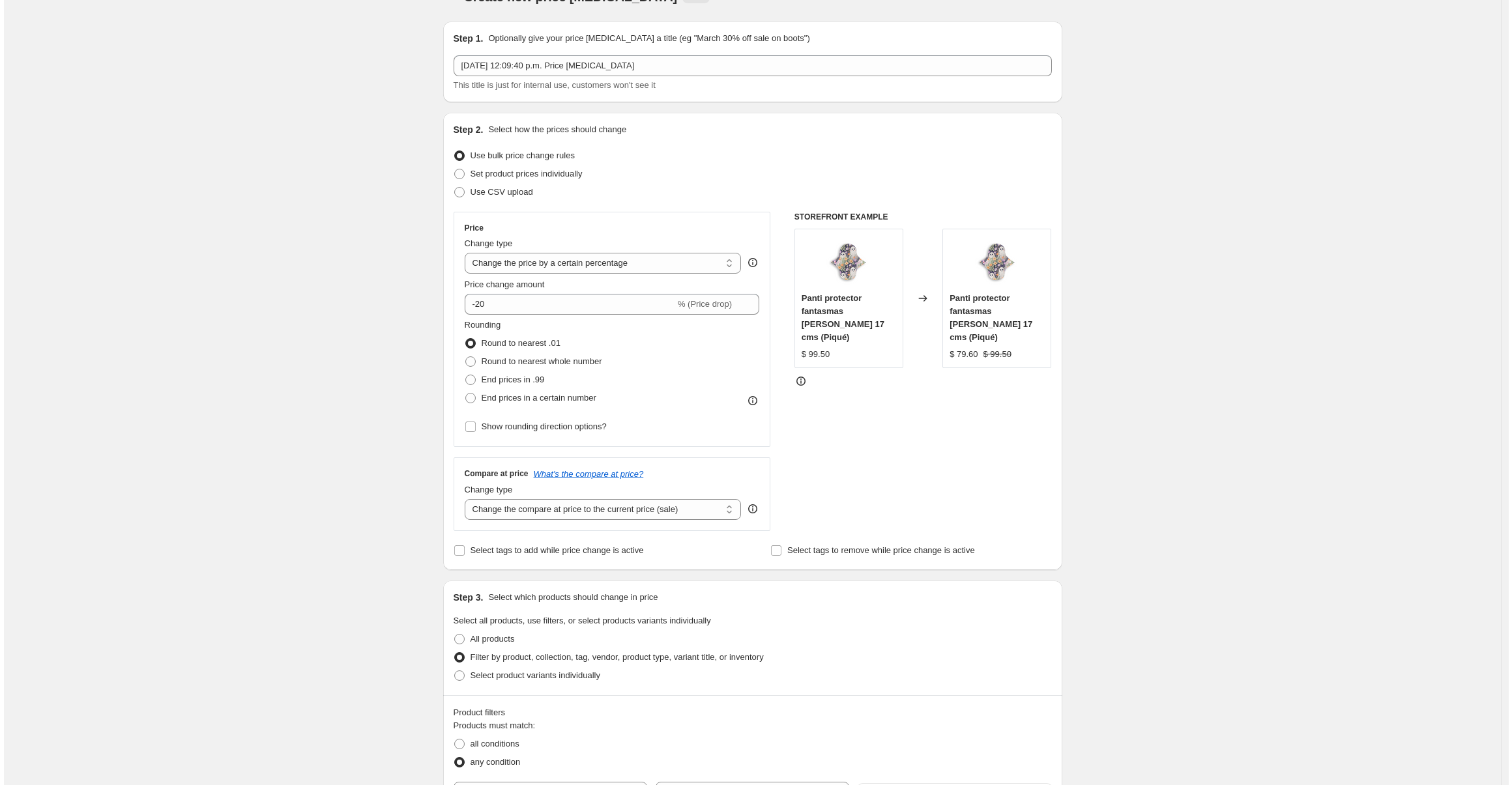
scroll to position [0, 0]
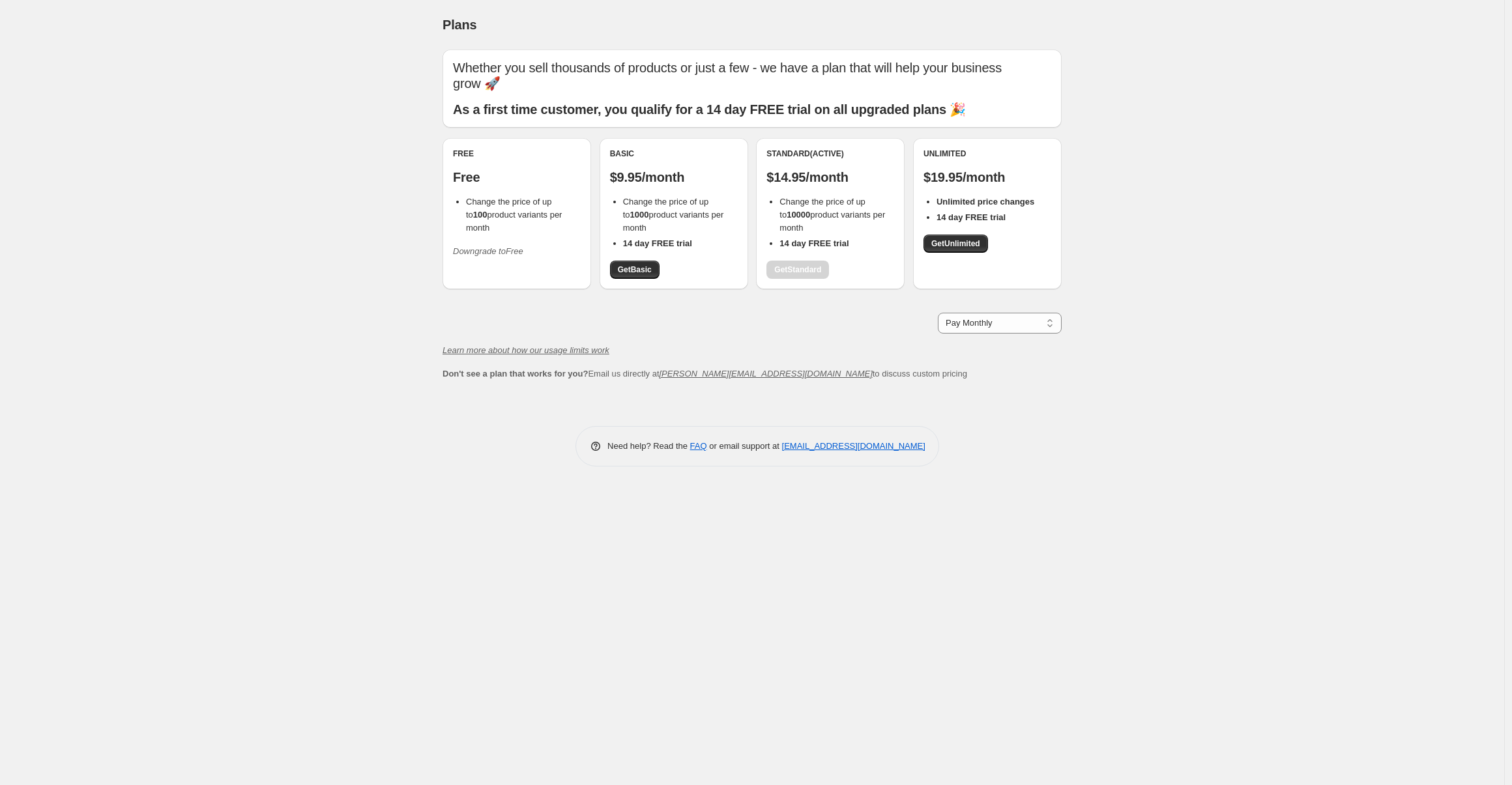
click at [489, 246] on icon "Downgrade to Free" at bounding box center [488, 251] width 70 height 10
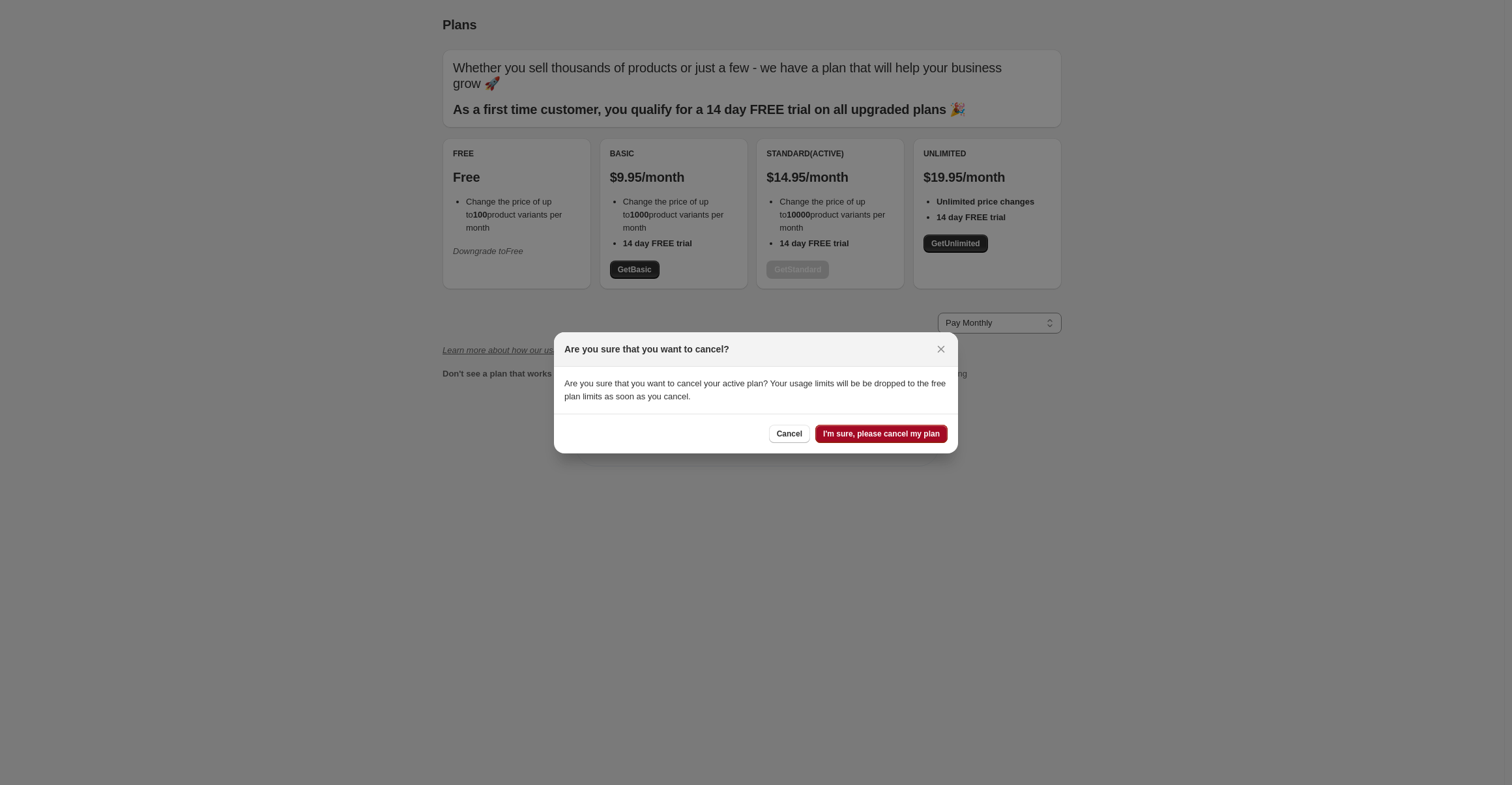
click at [853, 436] on span "I'm sure, please cancel my plan" at bounding box center [881, 434] width 117 height 11
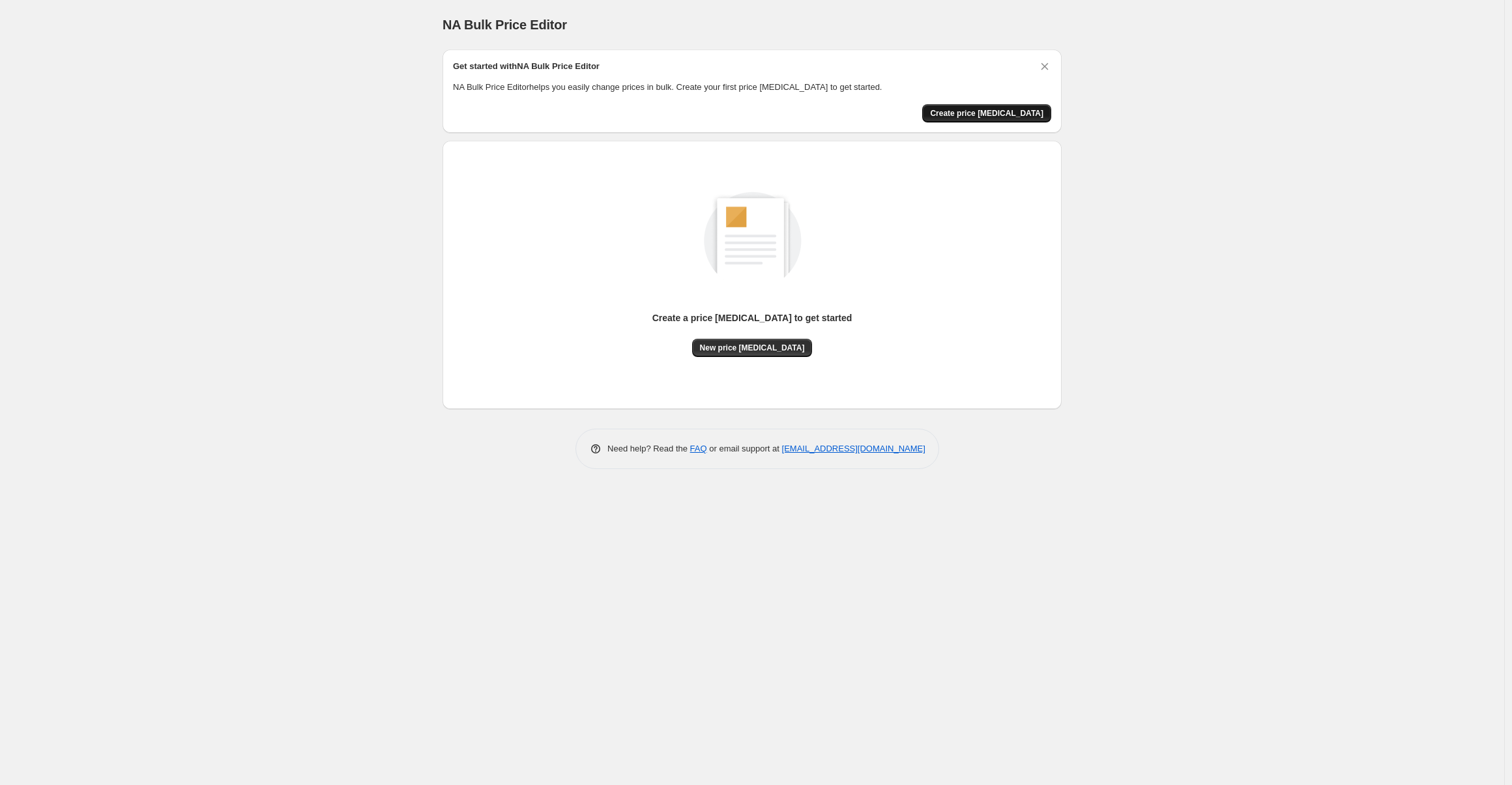
click at [988, 114] on span "Create price change job" at bounding box center [986, 113] width 114 height 11
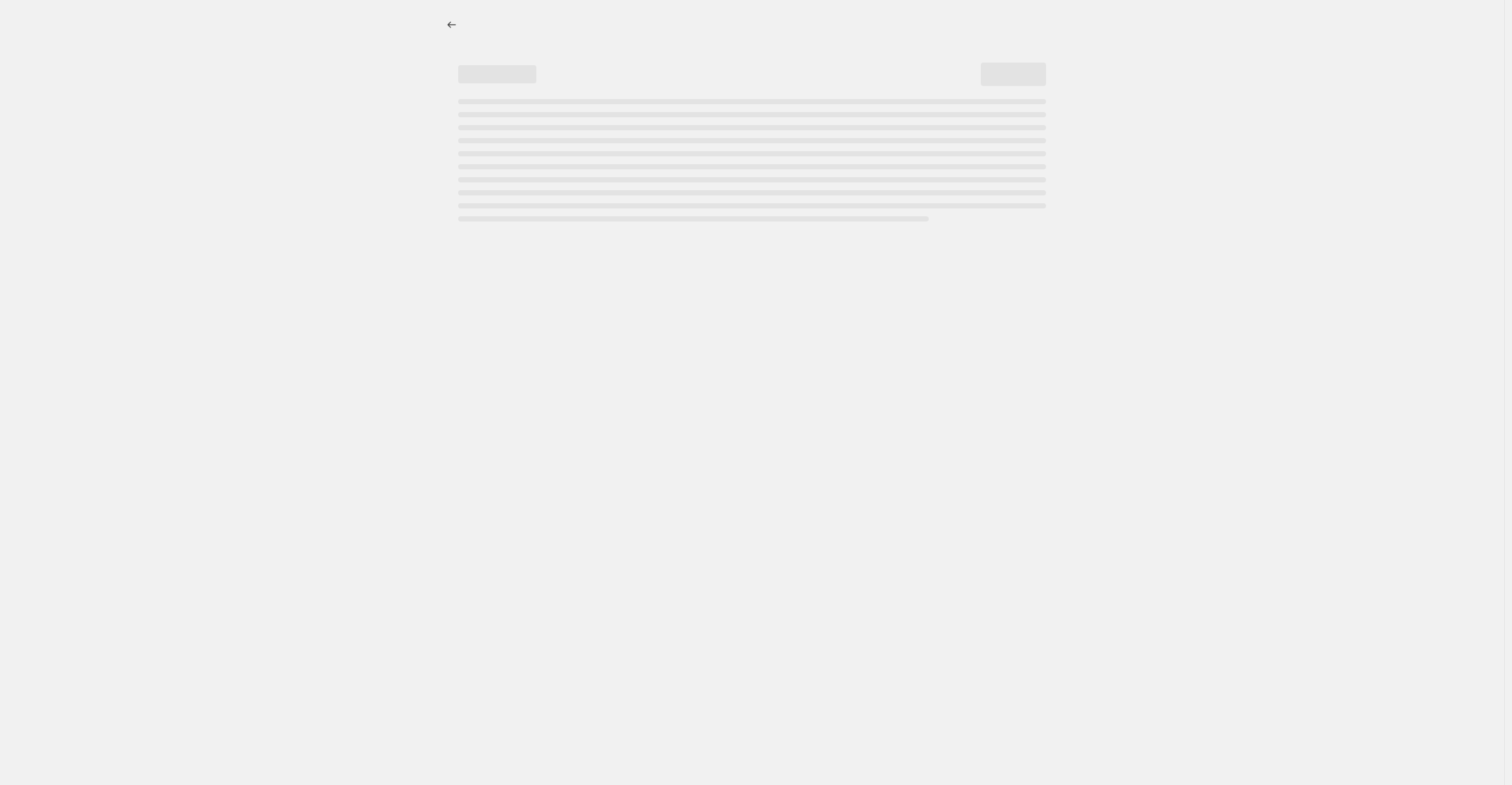
select select "percentage"
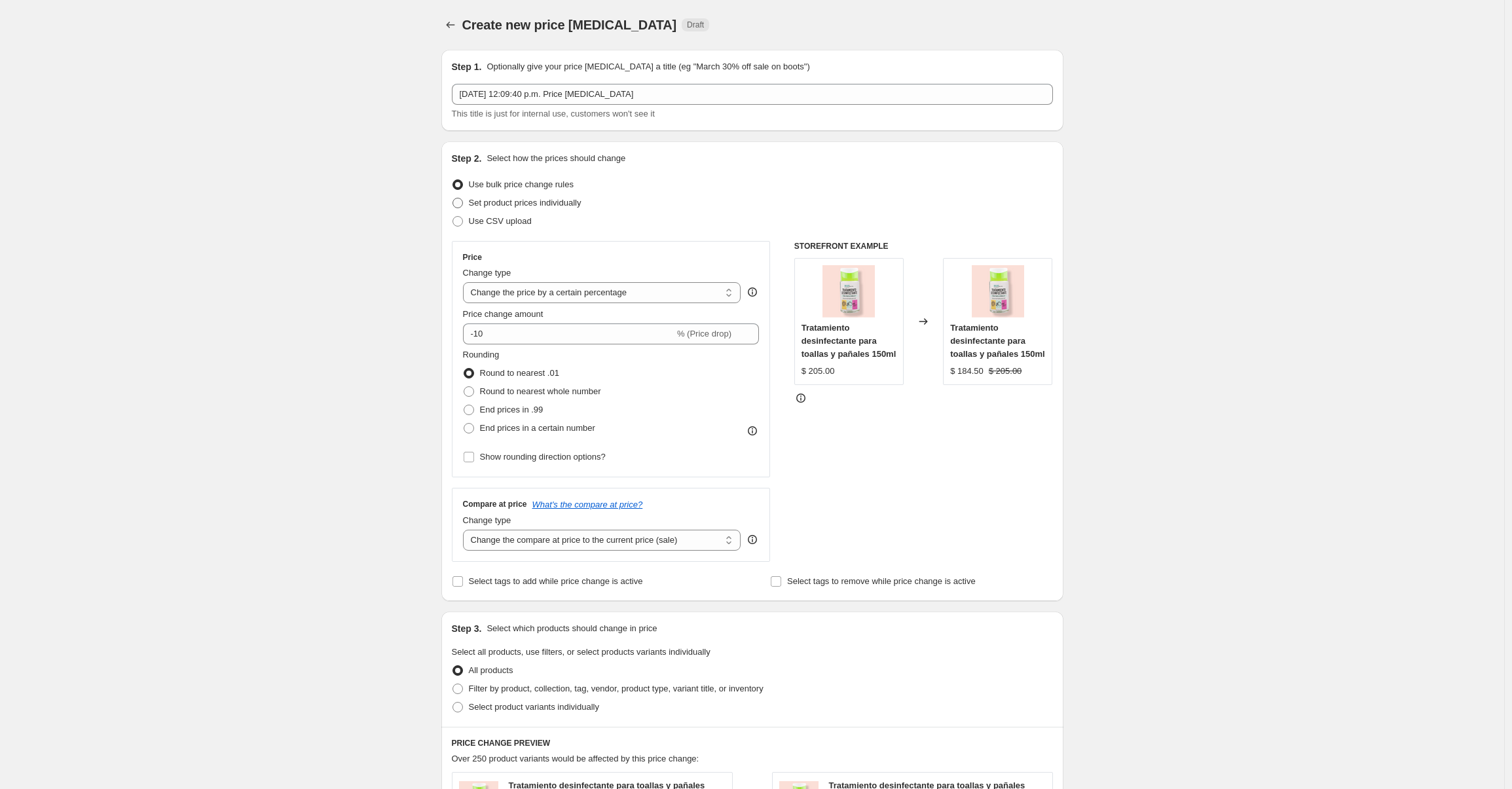
click at [481, 204] on span "Set product prices individually" at bounding box center [525, 202] width 113 height 10
click at [453, 198] on input "Set product prices individually" at bounding box center [453, 197] width 1 height 1
radio input "true"
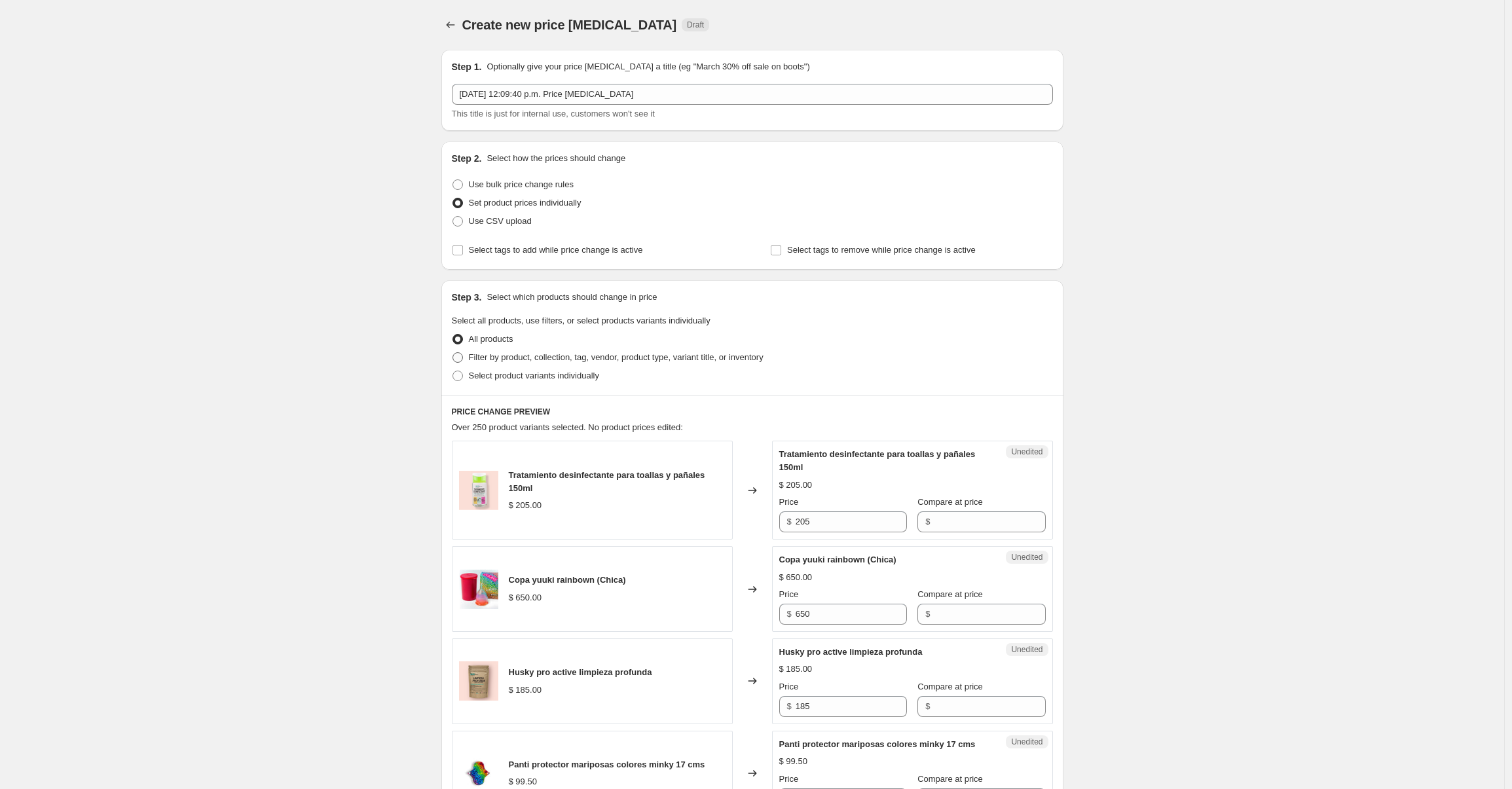
click at [485, 359] on span "Filter by product, collection, tag, vendor, product type, variant title, or inv…" at bounding box center [617, 357] width 295 height 10
click at [453, 352] on input "Filter by product, collection, tag, vendor, product type, variant title, or inv…" at bounding box center [453, 352] width 1 height 1
radio input "true"
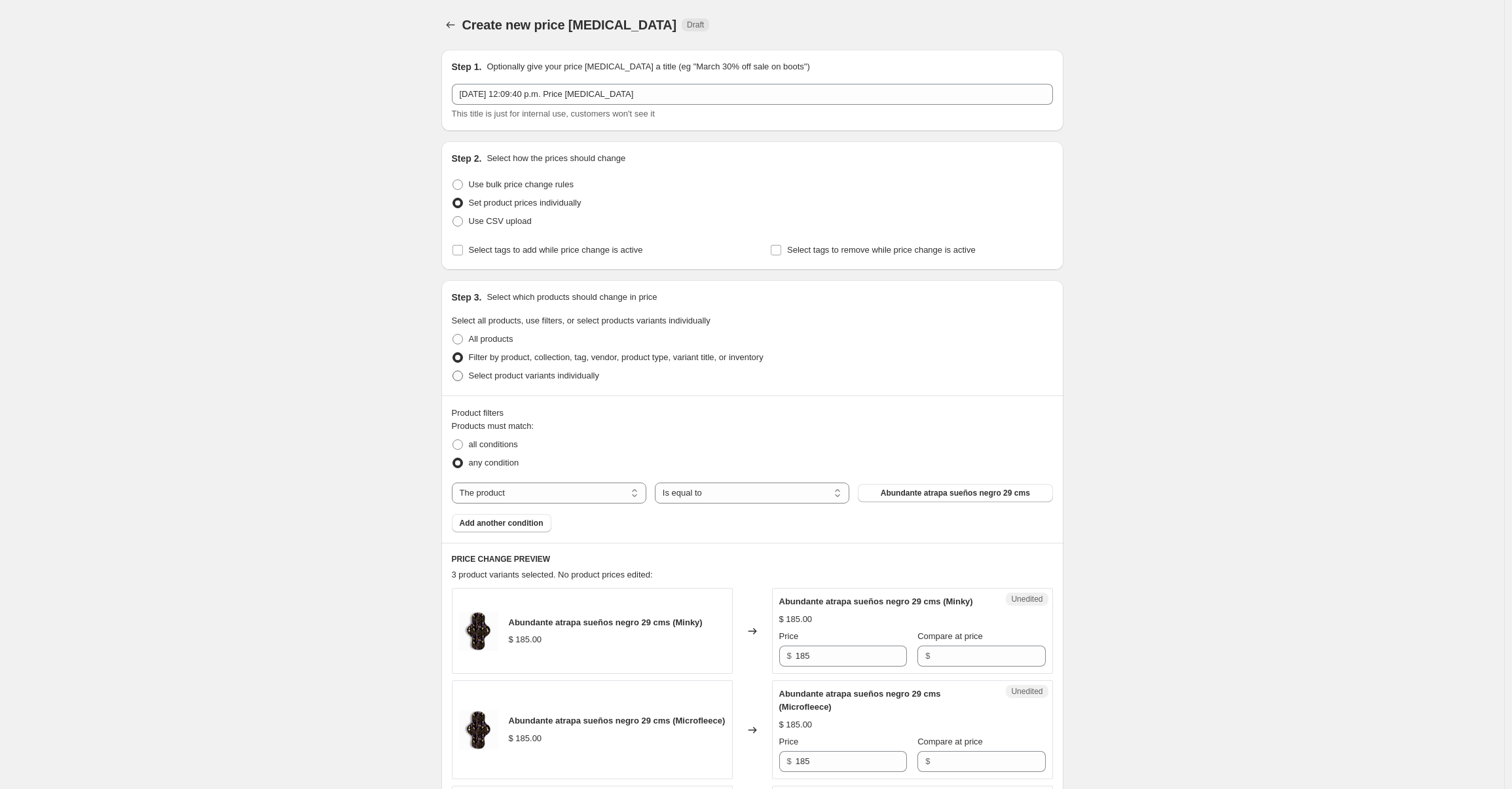
click at [488, 375] on span "Select product variants individually" at bounding box center [534, 376] width 130 height 10
click at [453, 371] on input "Select product variants individually" at bounding box center [453, 371] width 1 height 1
radio input "true"
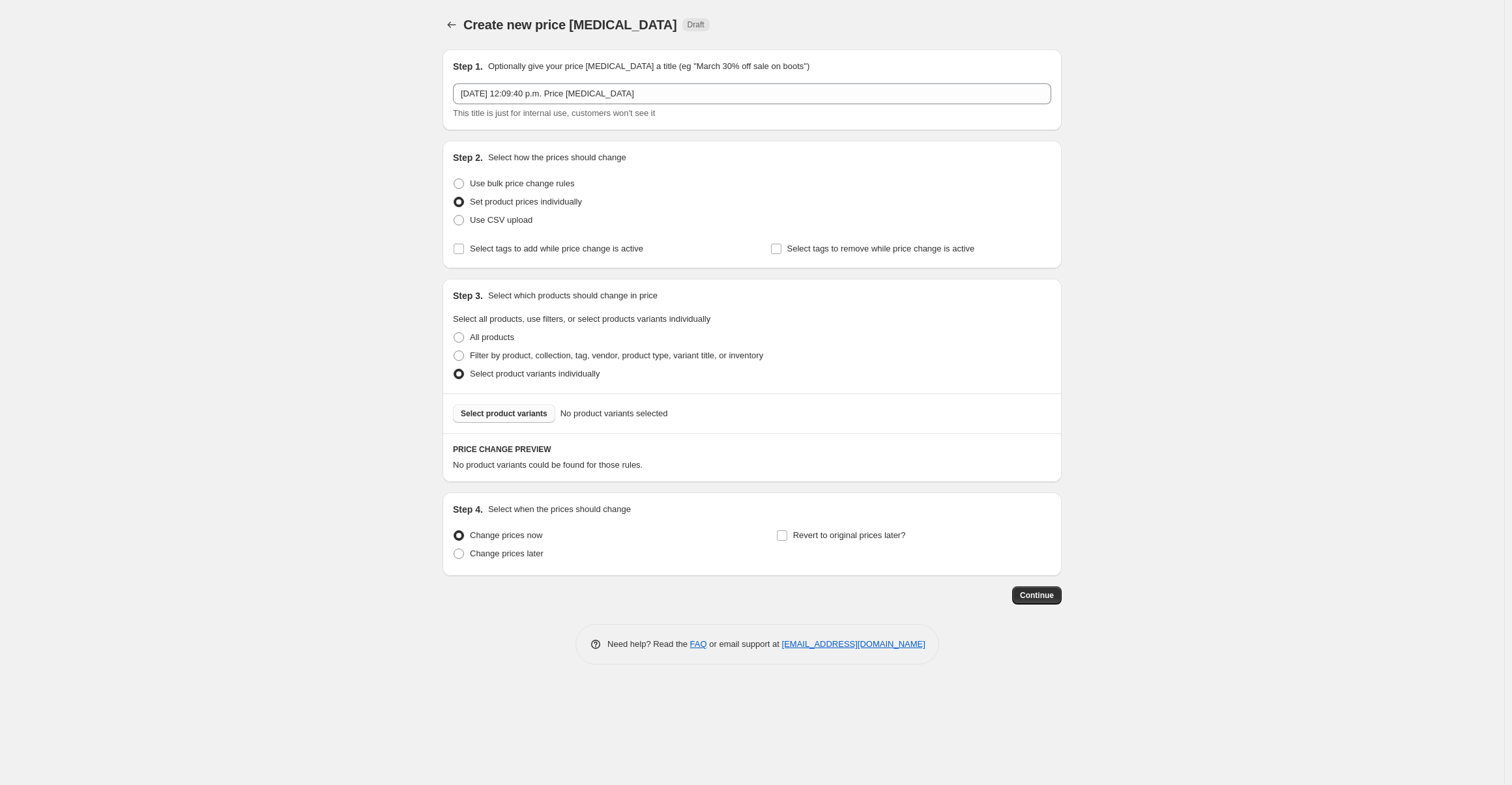
click at [546, 415] on span "Select product variants" at bounding box center [503, 414] width 86 height 11
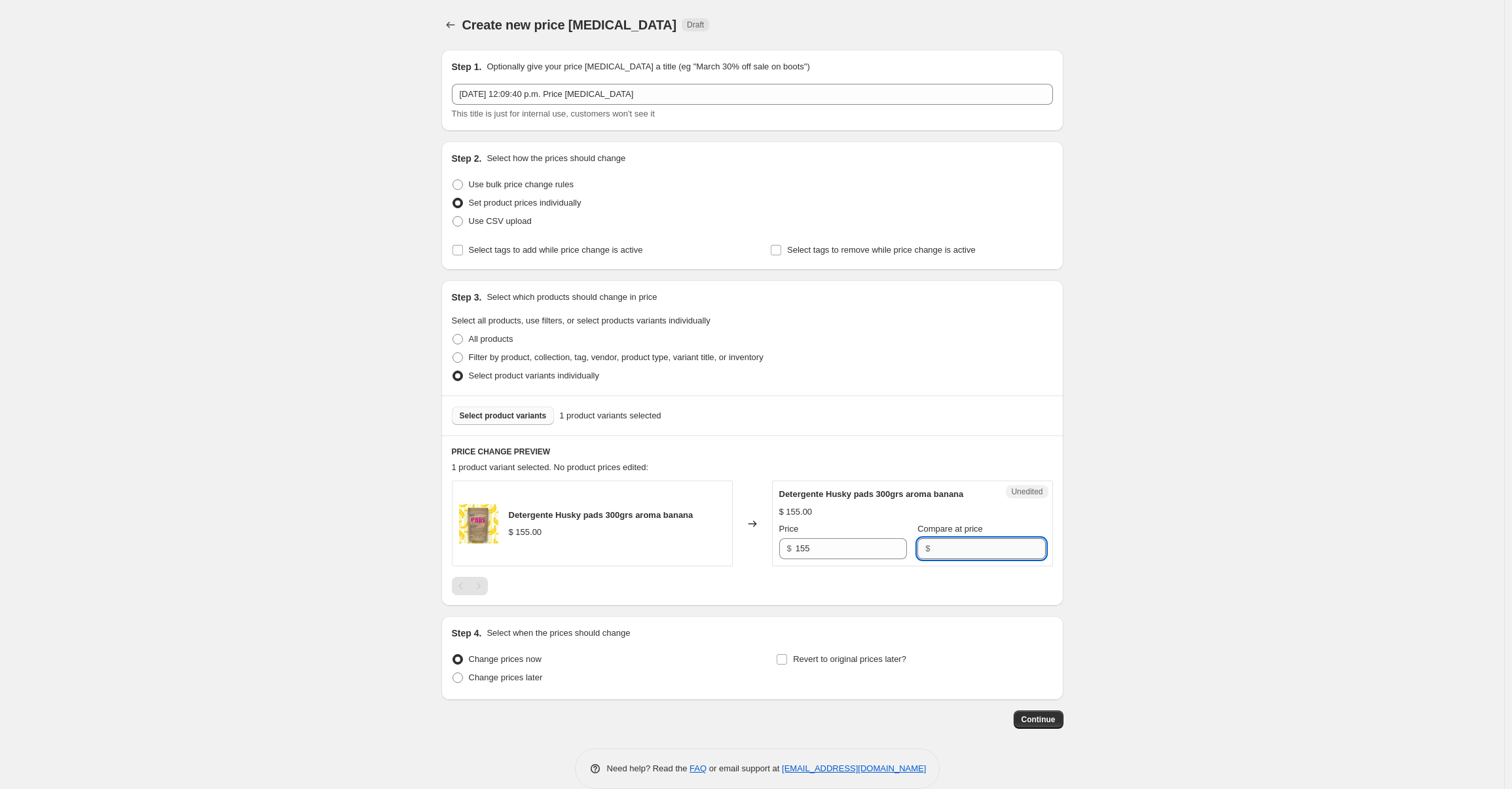
click at [943, 559] on input "Compare at price" at bounding box center [989, 548] width 112 height 21
type input "1"
click at [871, 558] on input "155" at bounding box center [852, 548] width 112 height 21
click at [448, 26] on icon "Price change jobs" at bounding box center [451, 25] width 13 height 13
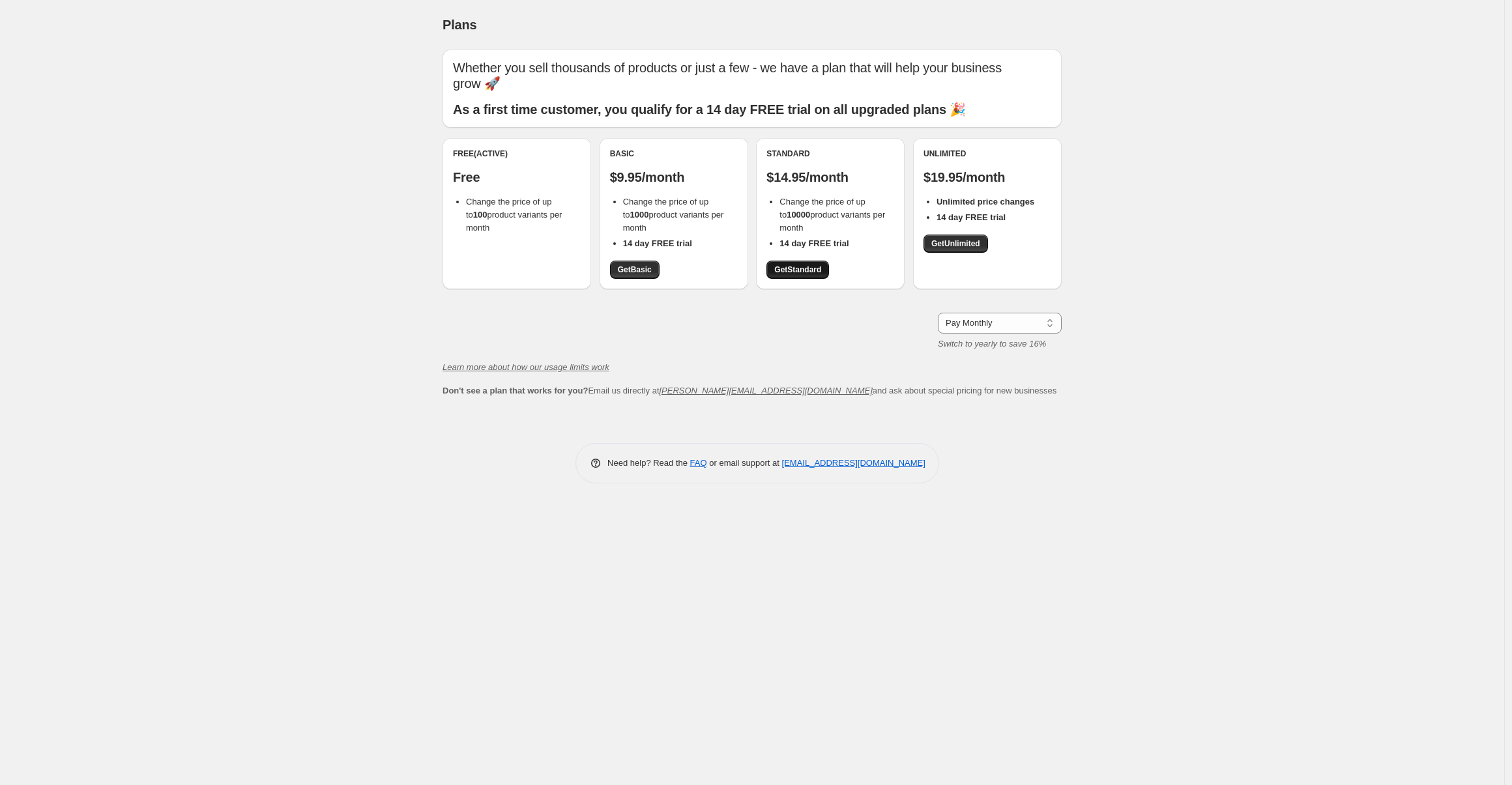
click at [805, 264] on span "Get Standard" at bounding box center [797, 269] width 47 height 11
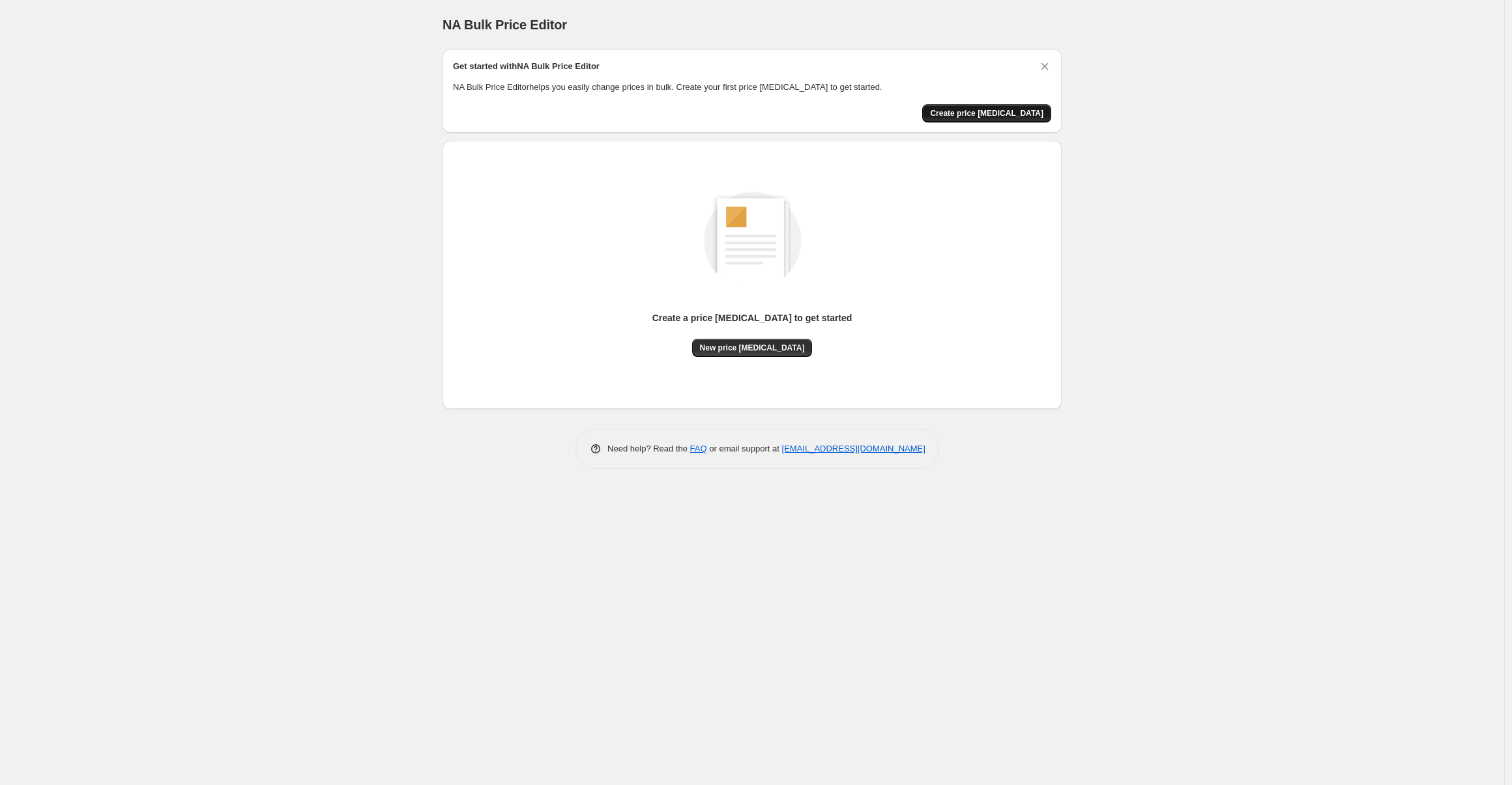
click at [976, 112] on span "Create price change job" at bounding box center [986, 113] width 114 height 11
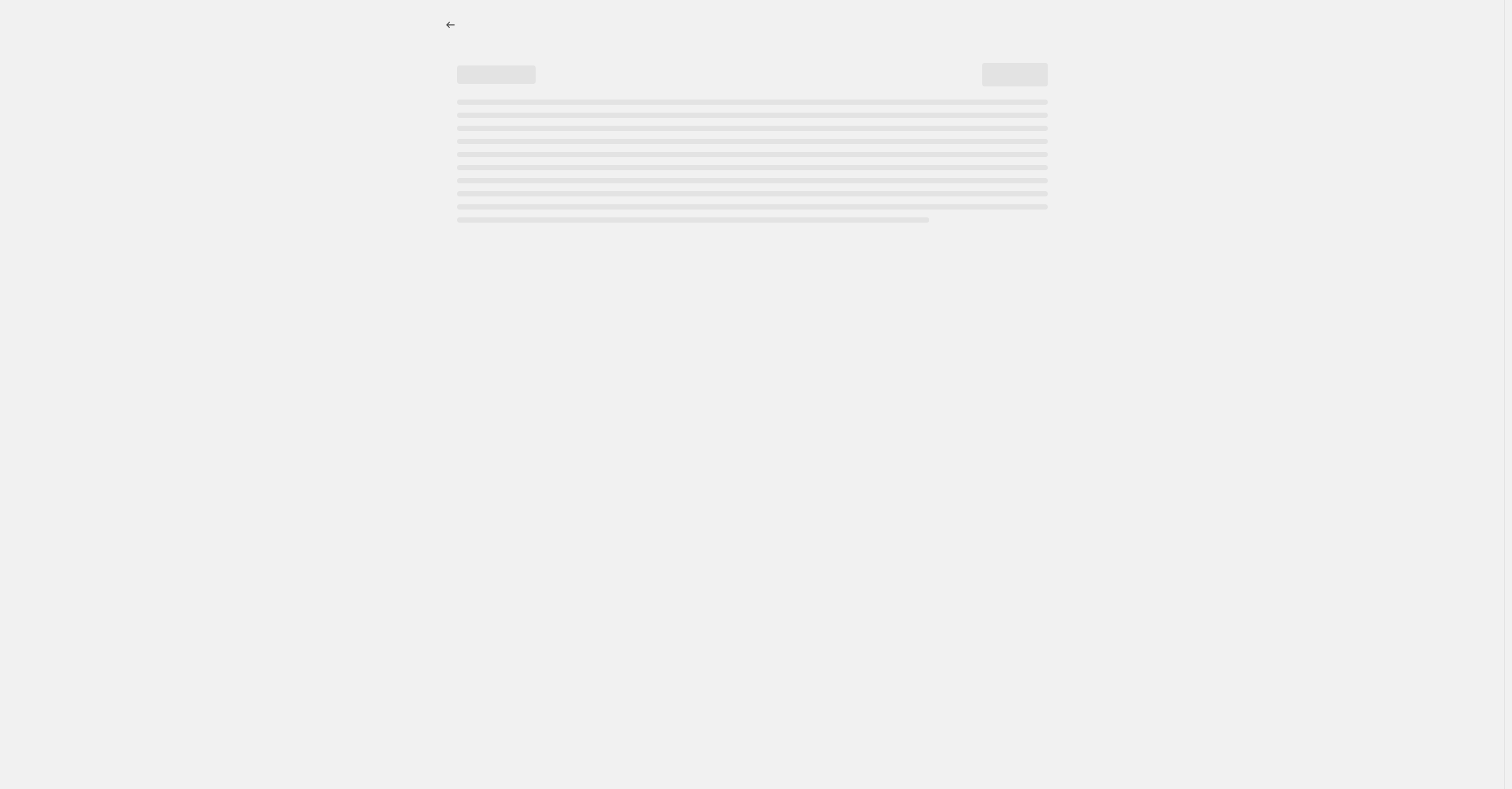
select select "percentage"
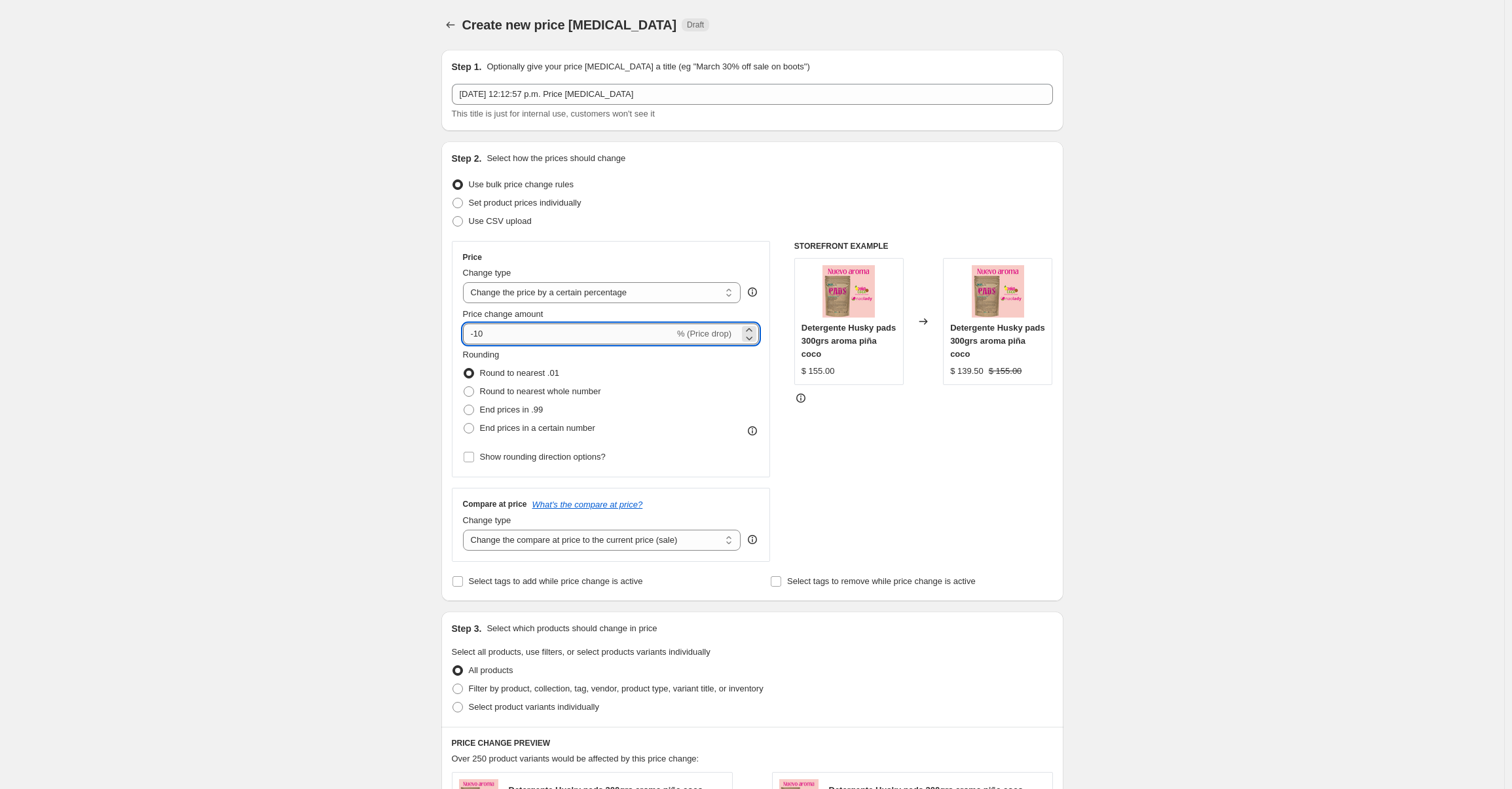
click at [523, 332] on input "-10" at bounding box center [568, 333] width 212 height 21
type input "-1"
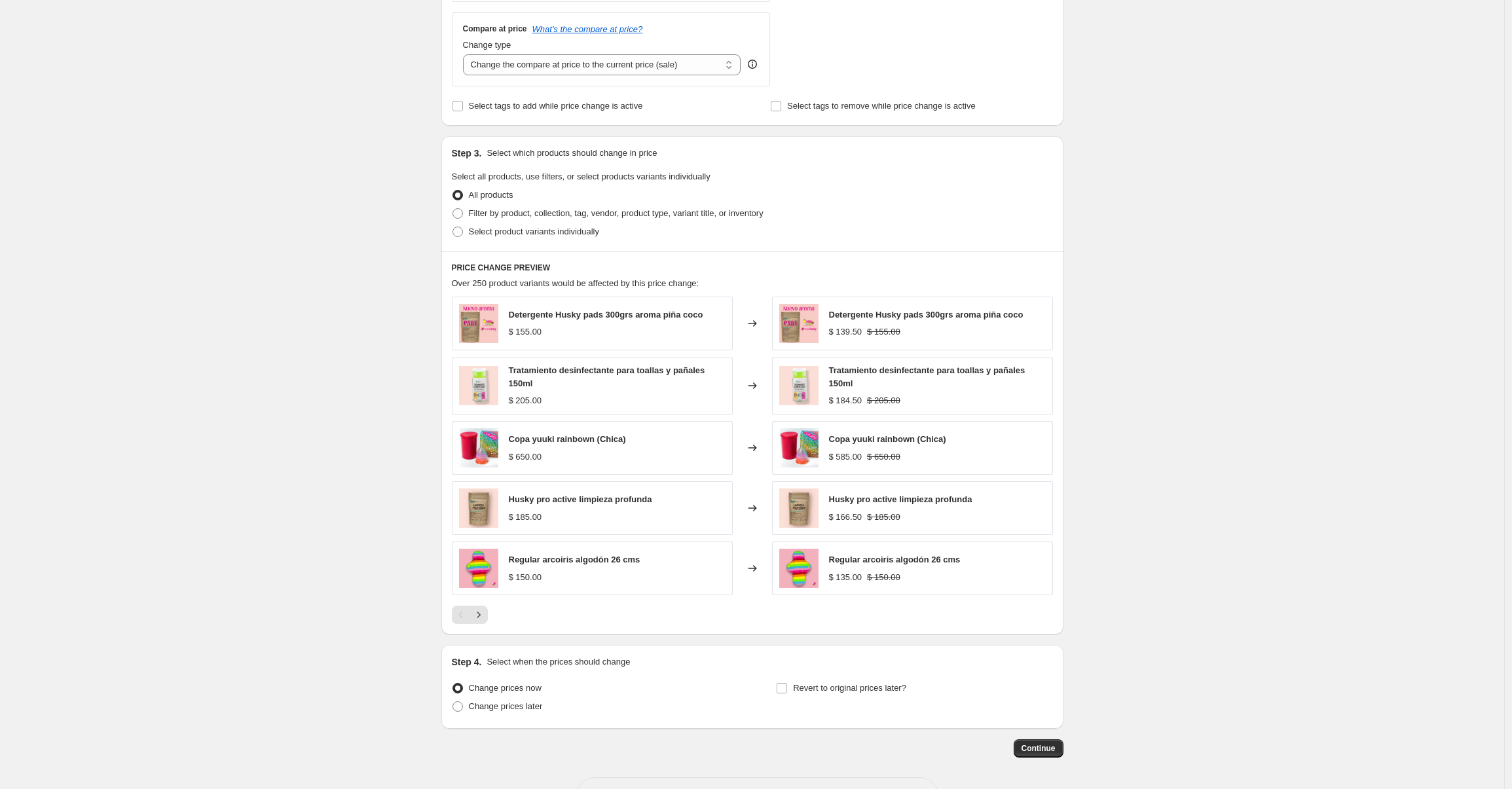
scroll to position [524, 0]
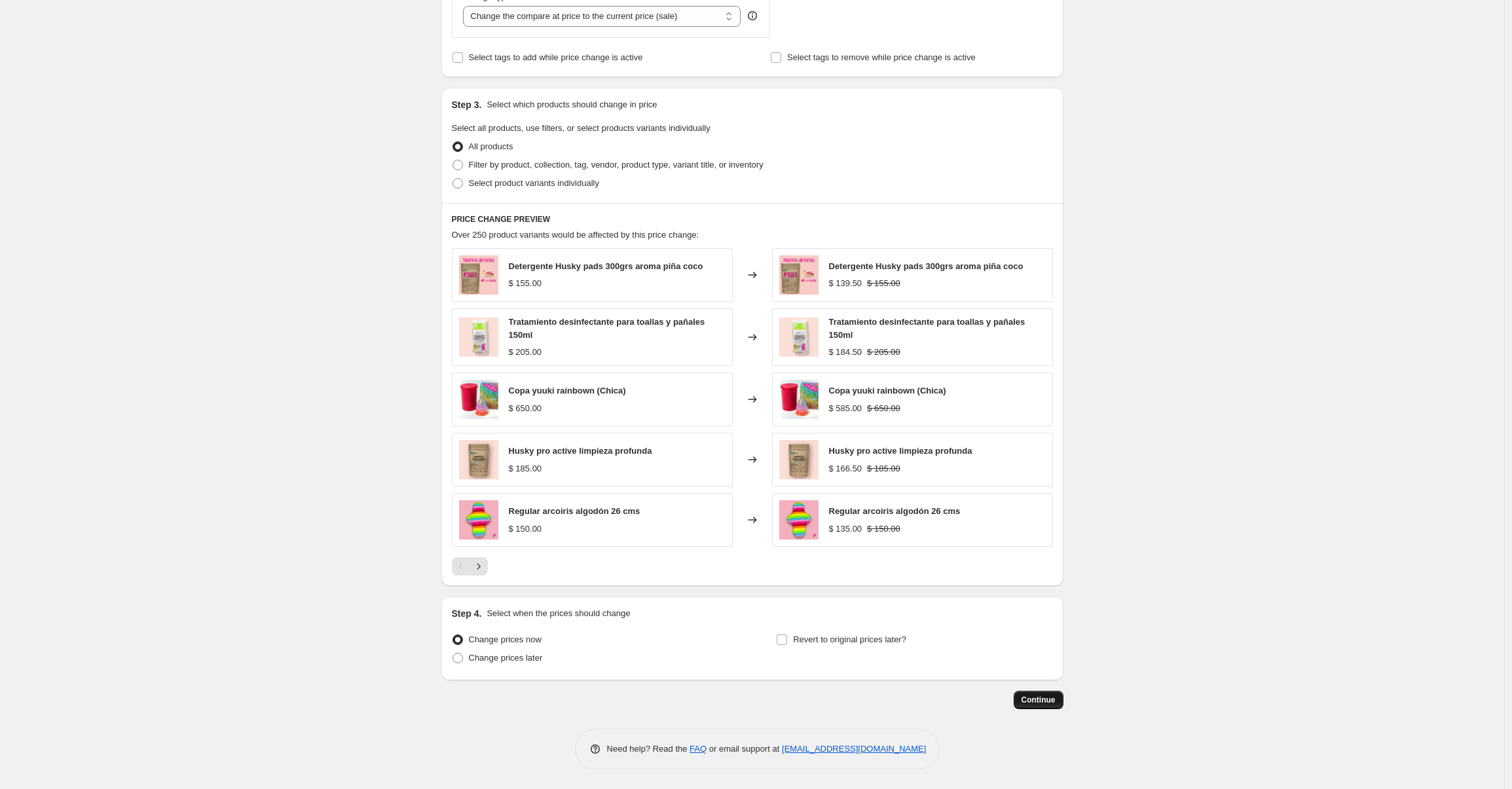
type input "-20"
click at [1032, 706] on button "Continue" at bounding box center [1039, 700] width 50 height 18
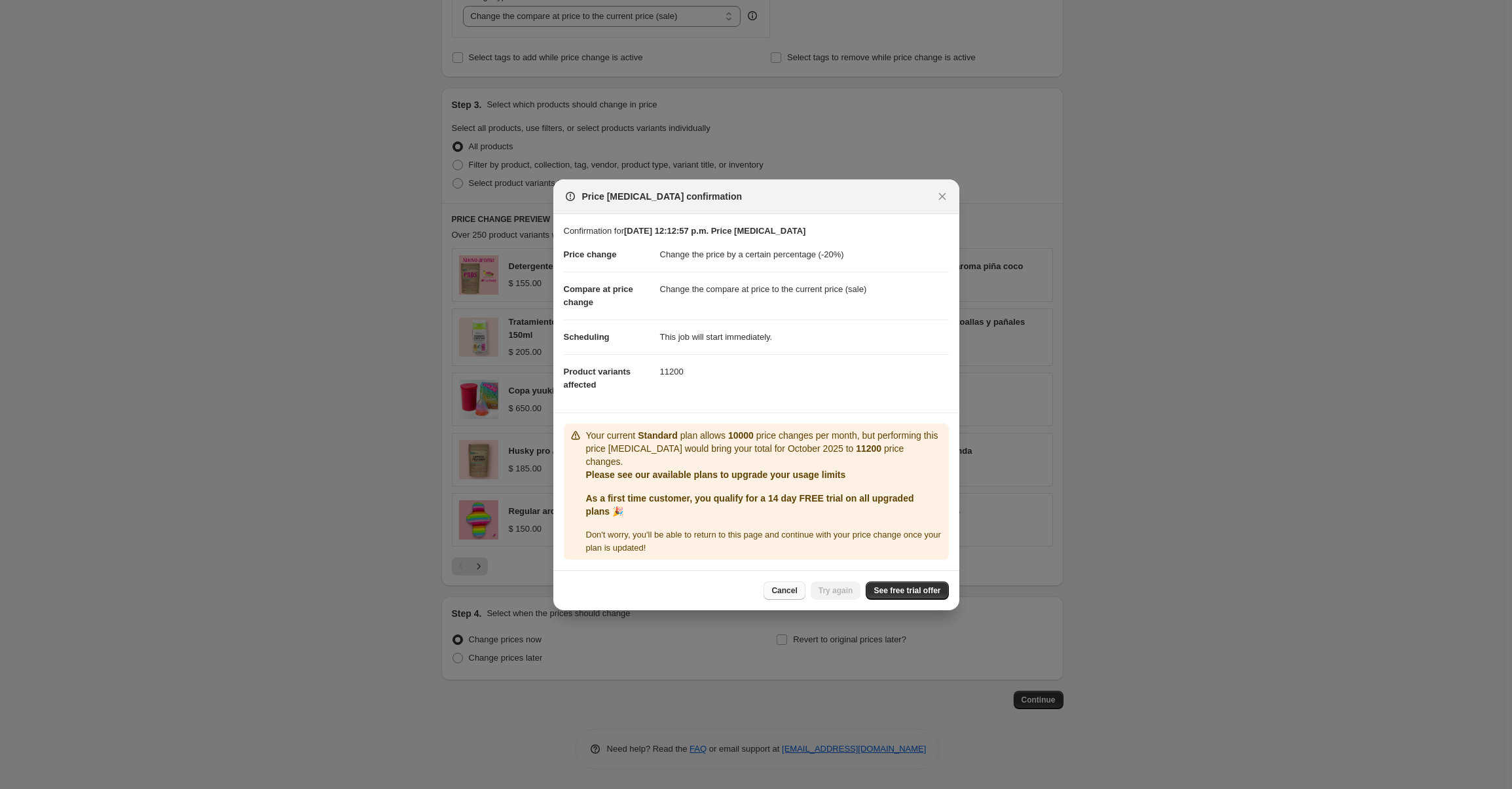
click at [784, 592] on span "Cancel" at bounding box center [784, 590] width 26 height 11
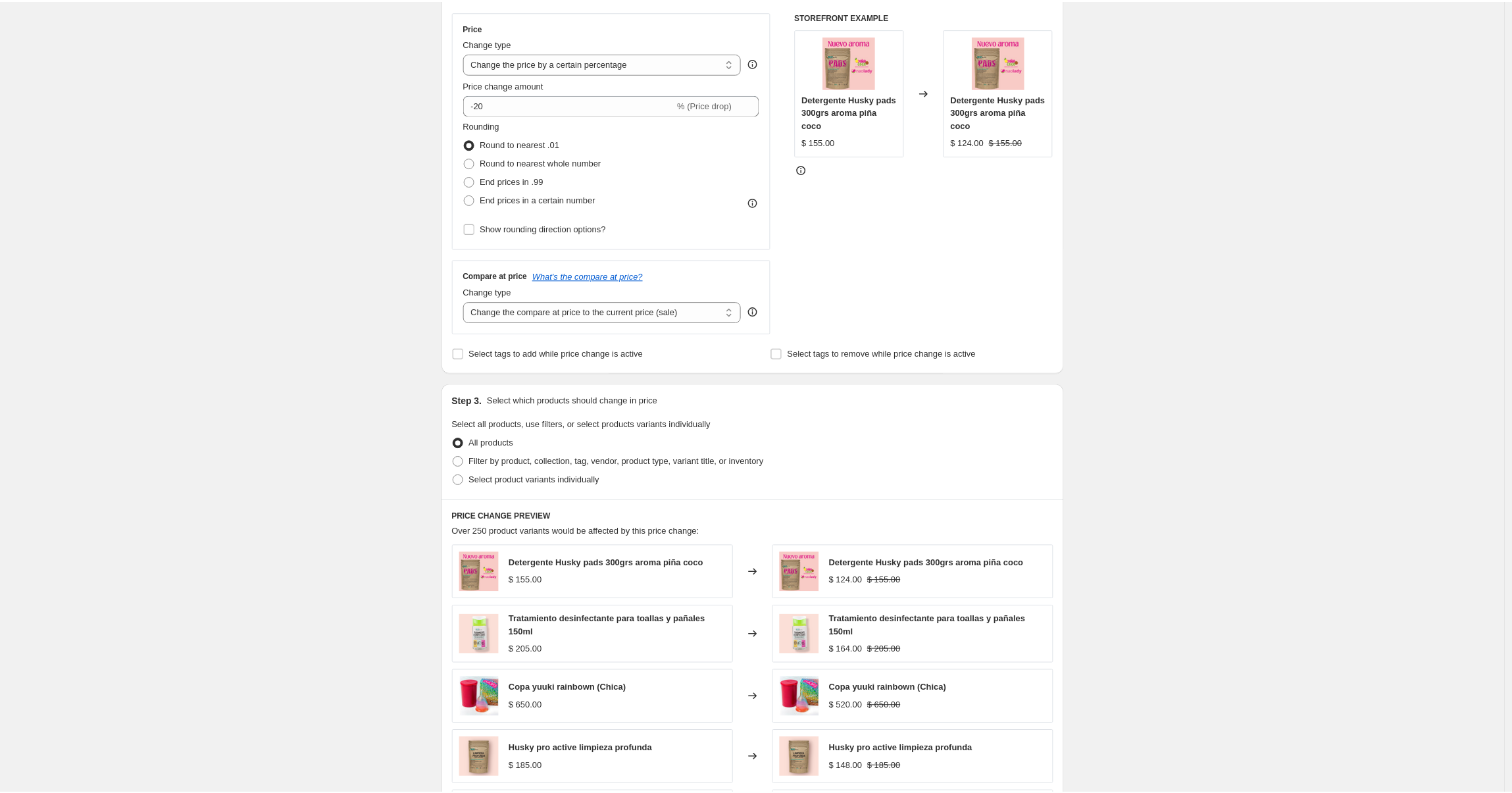
scroll to position [0, 0]
